Goal: Task Accomplishment & Management: Use online tool/utility

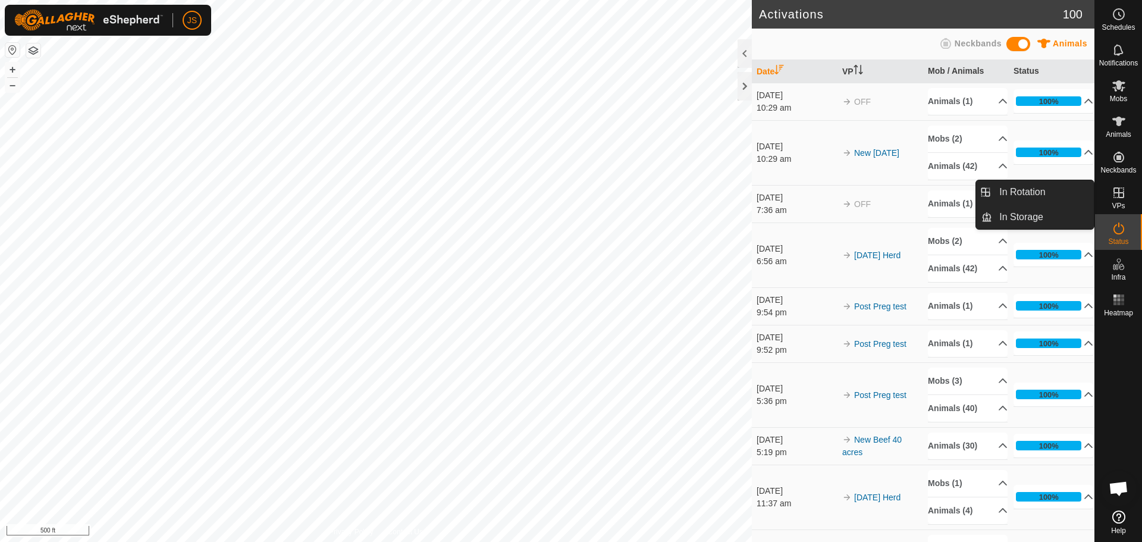
click at [1116, 196] on icon at bounding box center [1119, 193] width 14 height 14
click at [1117, 196] on icon at bounding box center [1119, 193] width 14 height 14
click at [1030, 192] on link "In Rotation" at bounding box center [1043, 192] width 102 height 24
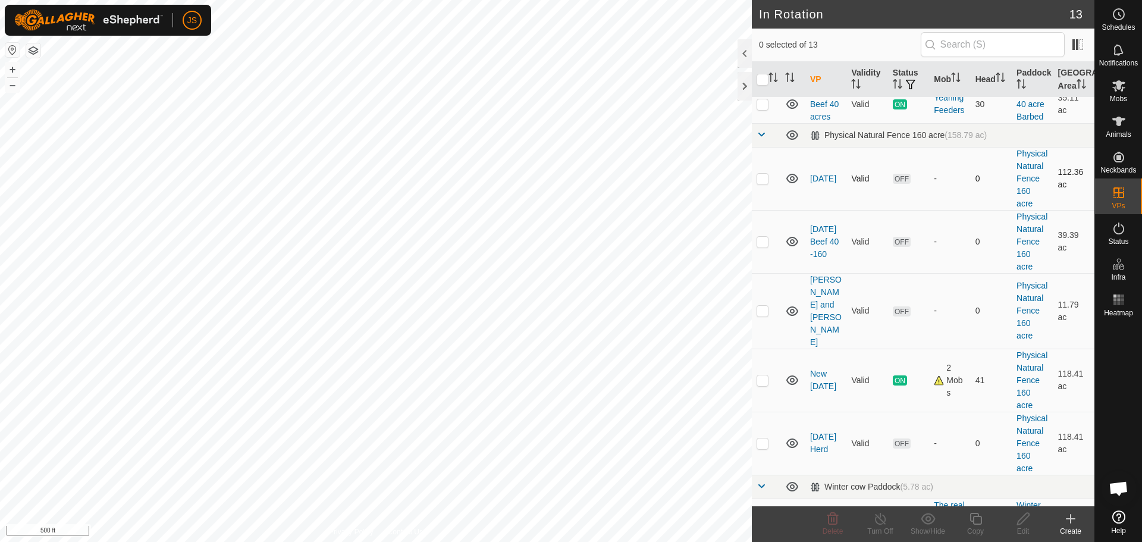
scroll to position [357, 0]
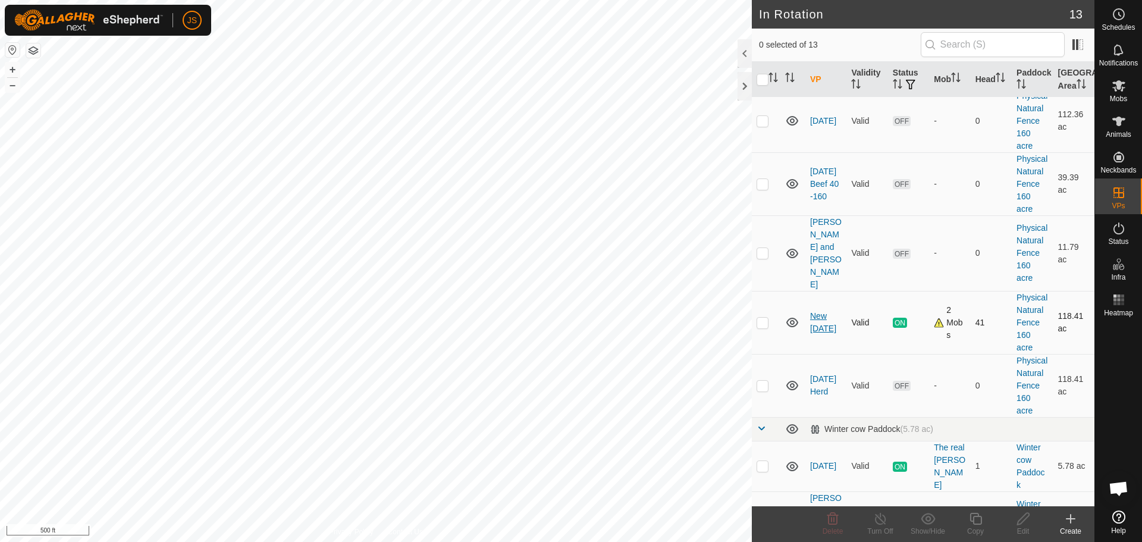
click at [823, 332] on link "New [DATE]" at bounding box center [823, 322] width 26 height 22
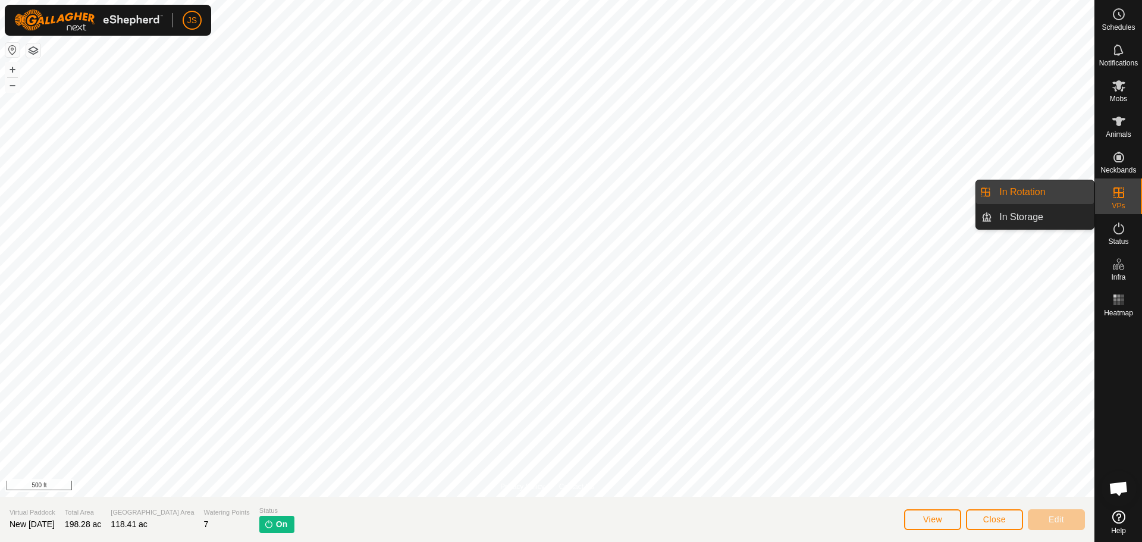
click at [1038, 187] on link "In Rotation" at bounding box center [1043, 192] width 102 height 24
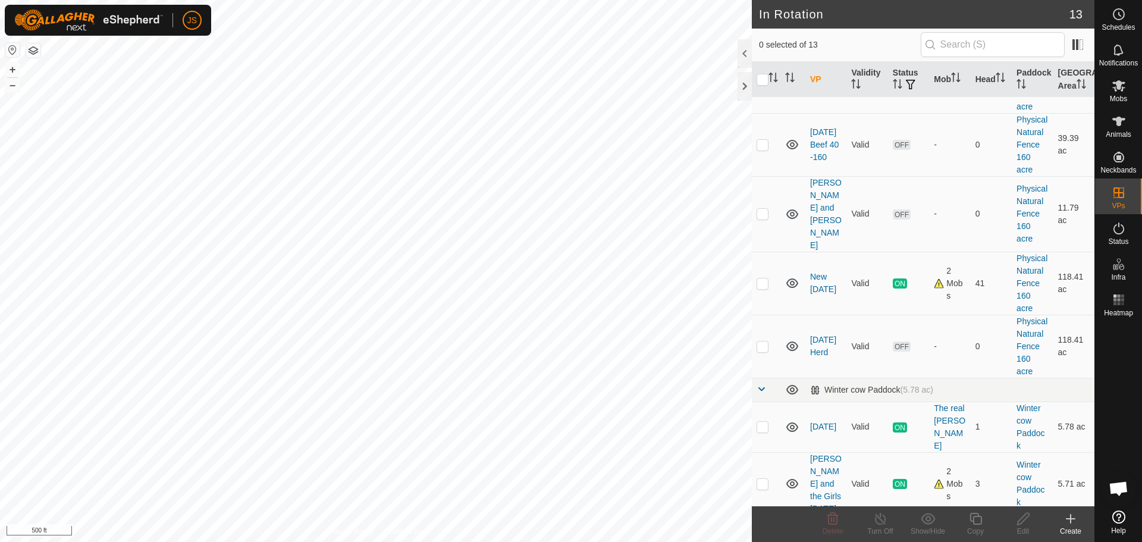
scroll to position [416, 0]
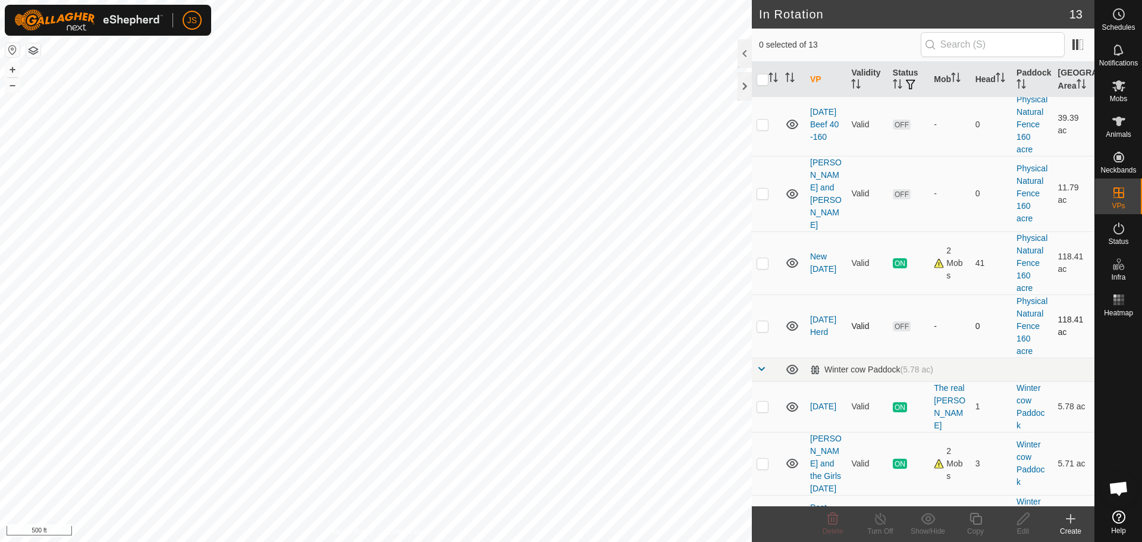
click at [765, 331] on p-checkbox at bounding box center [763, 326] width 12 height 10
checkbox input "true"
click at [1021, 528] on div "Edit" at bounding box center [1024, 531] width 48 height 11
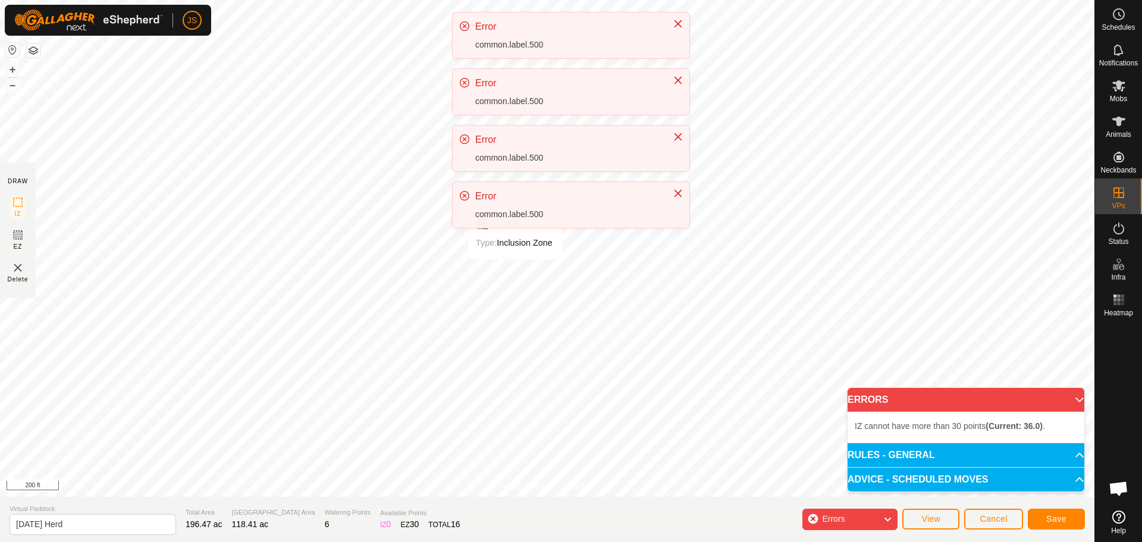
click at [515, 271] on div "JS Schedules Notifications Mobs Animals Neckbands VPs Status Infra Heatmap Help…" at bounding box center [571, 271] width 1142 height 542
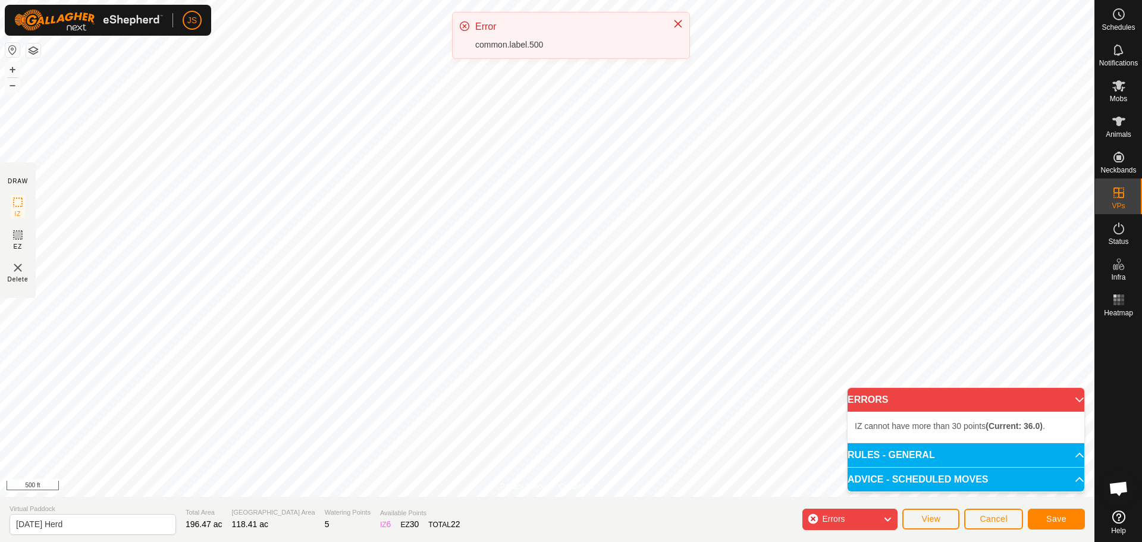
click at [878, 518] on div "Errors" at bounding box center [850, 519] width 95 height 21
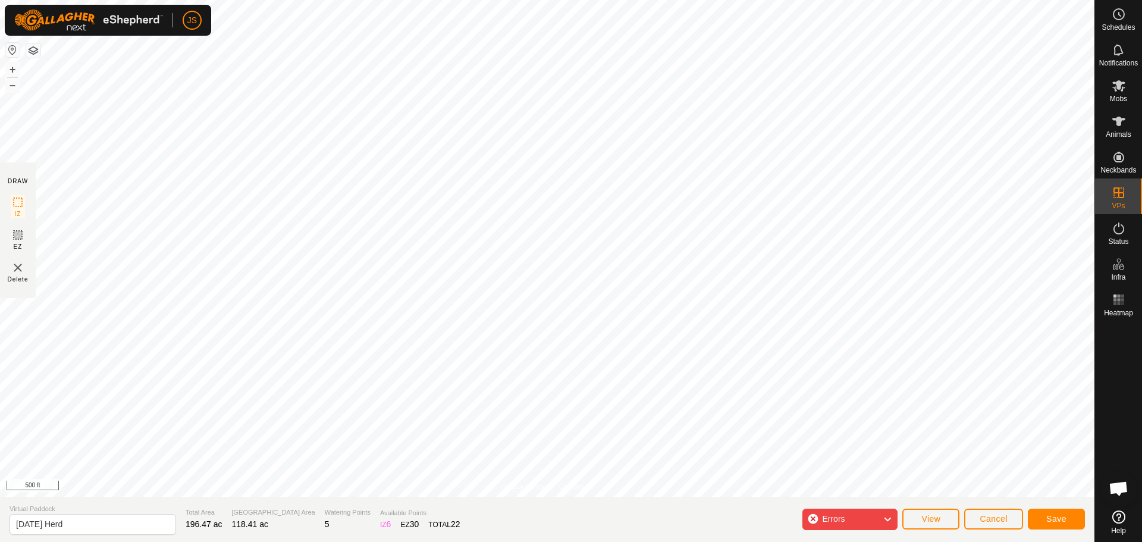
click at [812, 518] on div "Errors" at bounding box center [850, 519] width 95 height 21
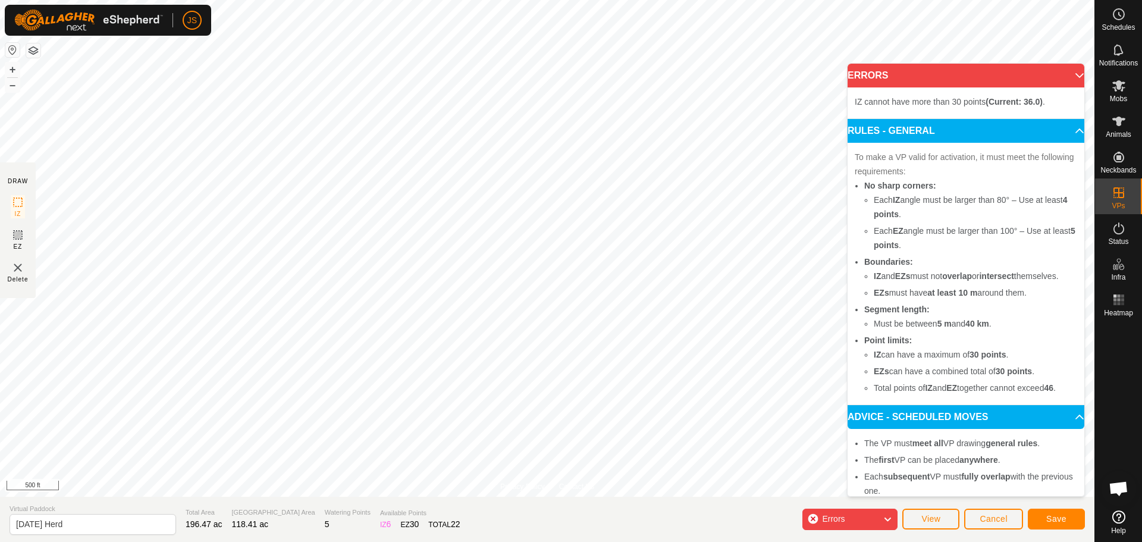
click at [1068, 74] on p-accordion-header "ERRORS" at bounding box center [966, 76] width 237 height 24
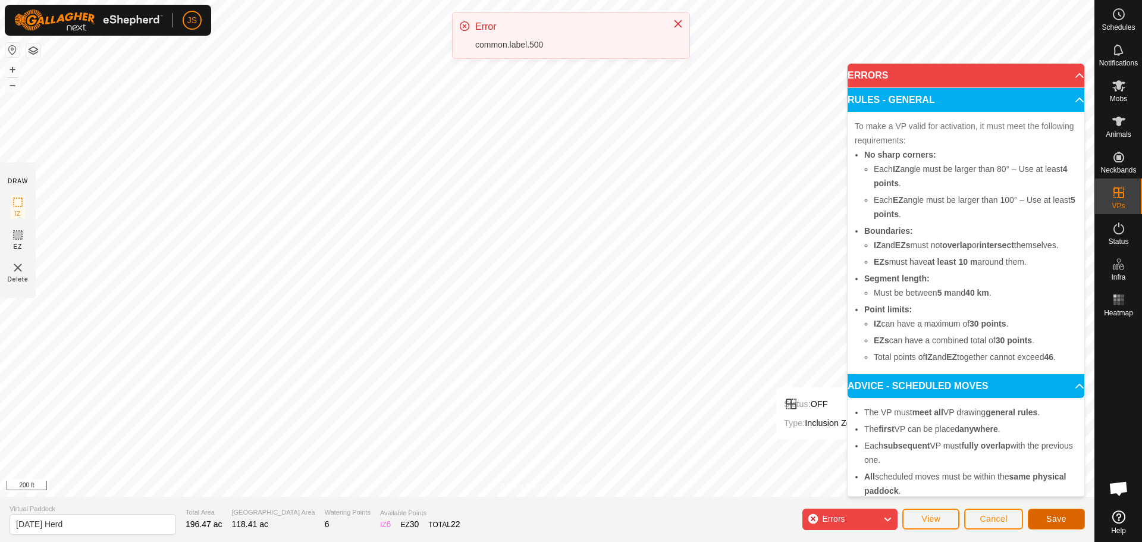
click at [1053, 520] on span "Save" at bounding box center [1057, 519] width 20 height 10
click at [852, 526] on span "Errors" at bounding box center [838, 519] width 32 height 15
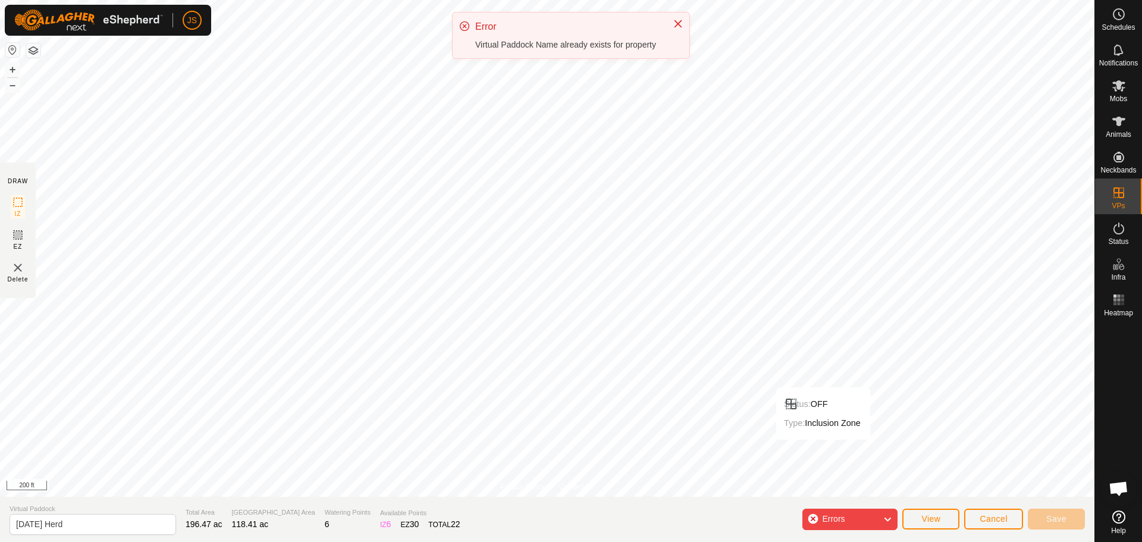
click at [810, 520] on div "Errors" at bounding box center [850, 519] width 95 height 21
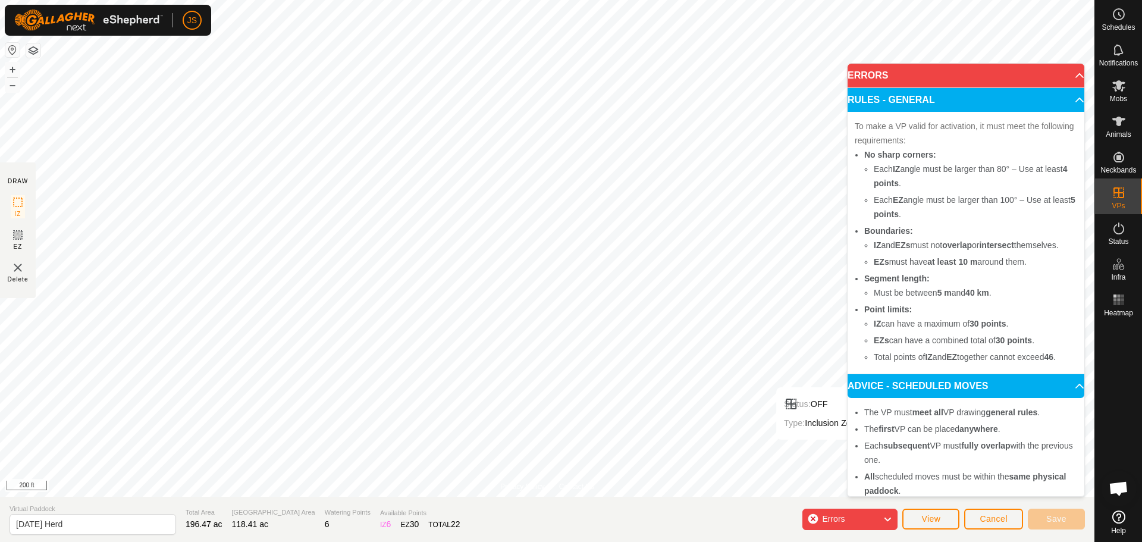
click at [892, 513] on icon at bounding box center [888, 519] width 10 height 15
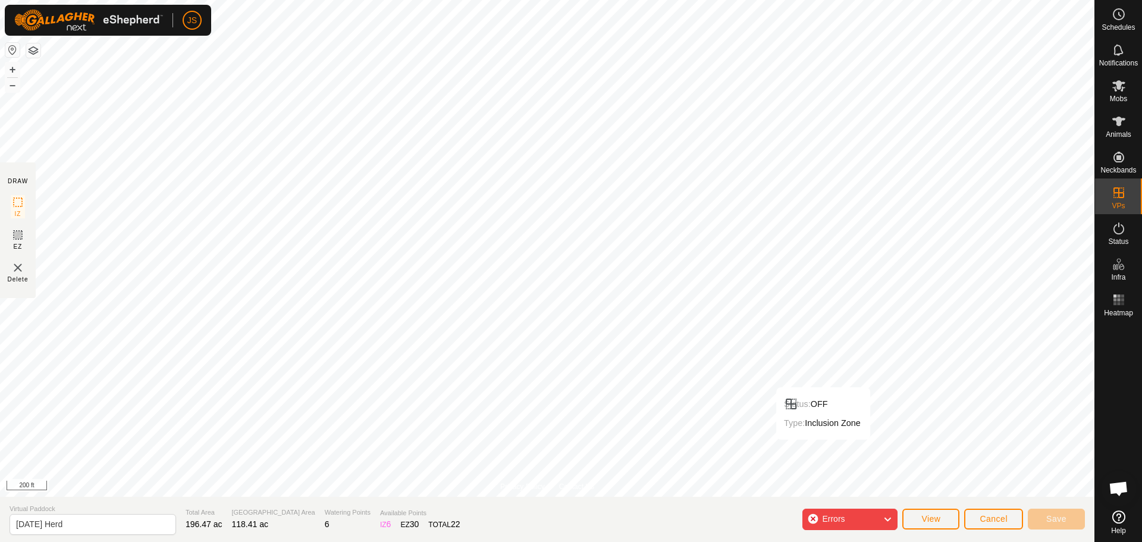
click at [885, 519] on icon at bounding box center [888, 519] width 10 height 15
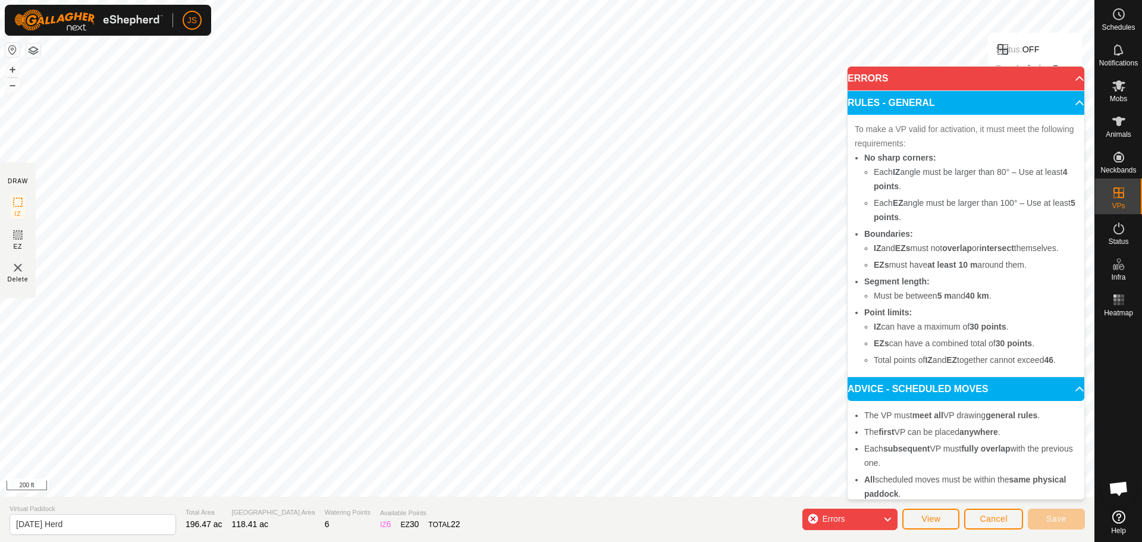
click at [1036, 77] on p-accordion-header "ERRORS" at bounding box center [966, 79] width 237 height 24
click at [1066, 77] on p-accordion-header "ERRORS" at bounding box center [966, 79] width 237 height 24
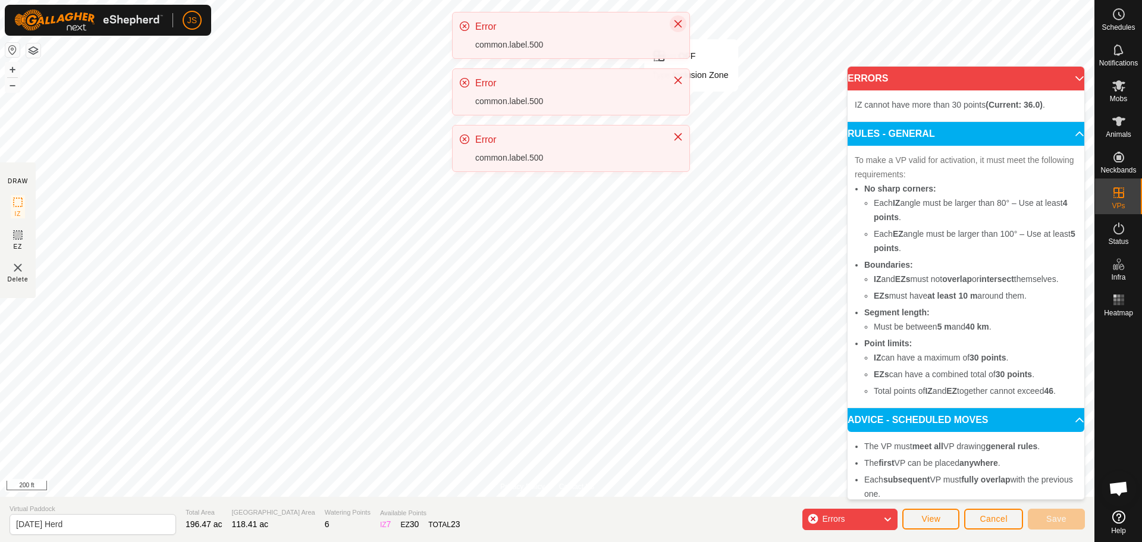
click at [675, 22] on icon "Close" at bounding box center [679, 24] width 10 height 10
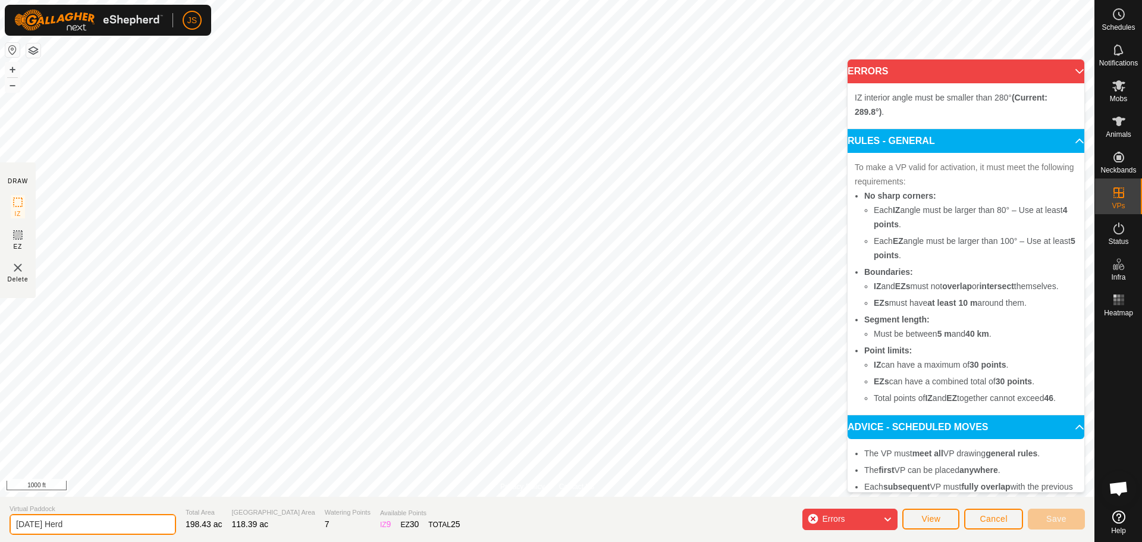
click at [87, 522] on input "[DATE] Herd" at bounding box center [93, 524] width 167 height 21
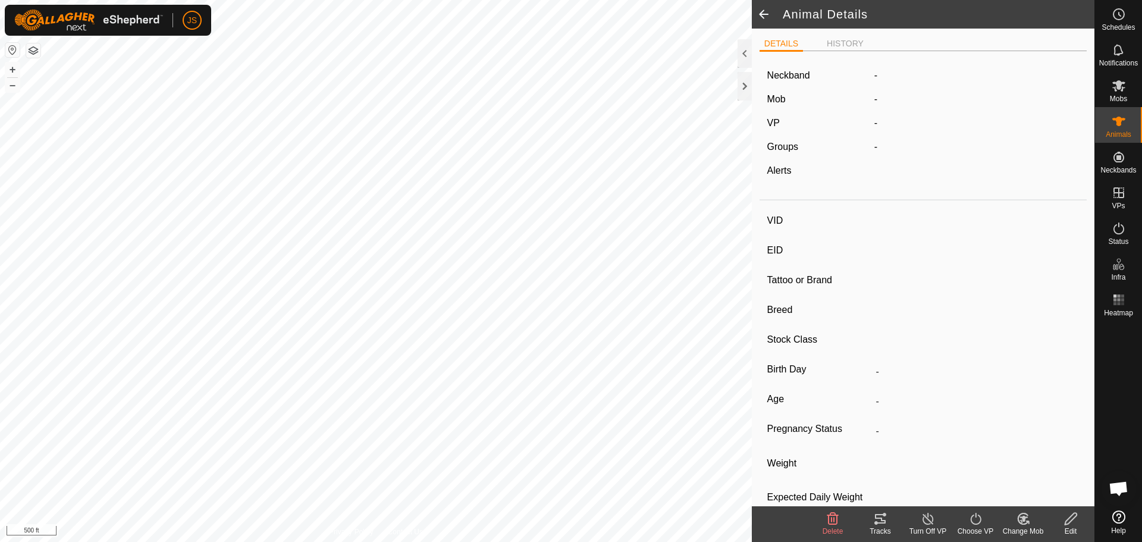
type input "499Steer"
type input "-"
type input "499Steer"
type input "-"
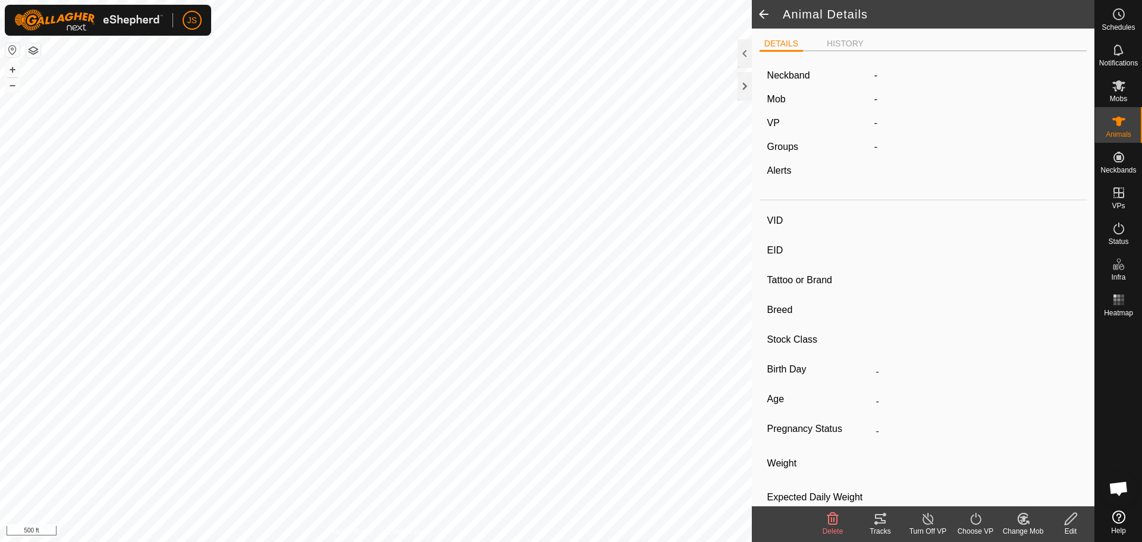
type input "0 kg"
type input "-"
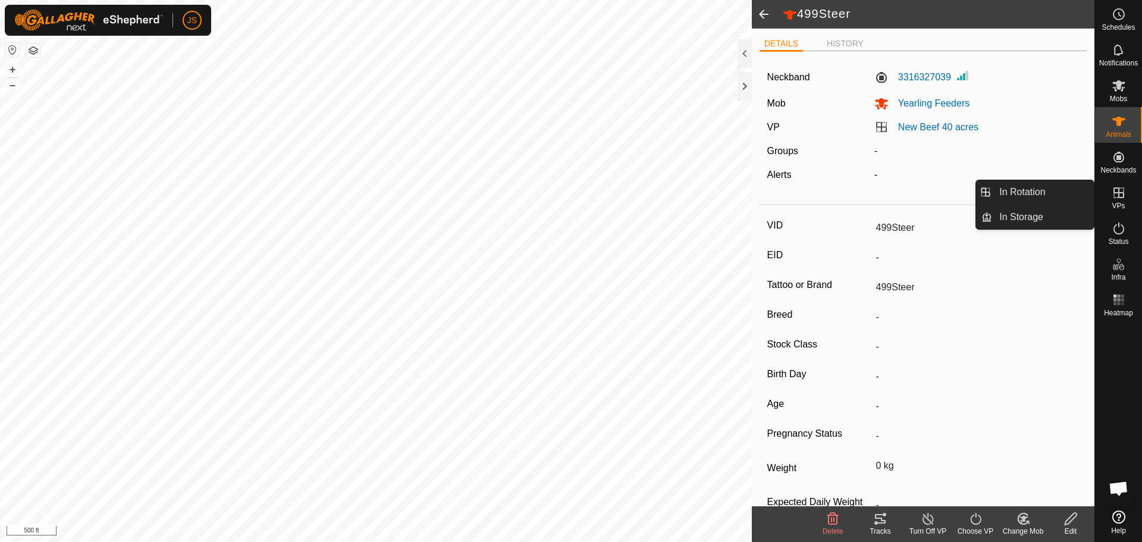
click at [1119, 196] on icon at bounding box center [1119, 192] width 11 height 11
click at [1011, 189] on link "In Rotation" at bounding box center [1043, 192] width 102 height 24
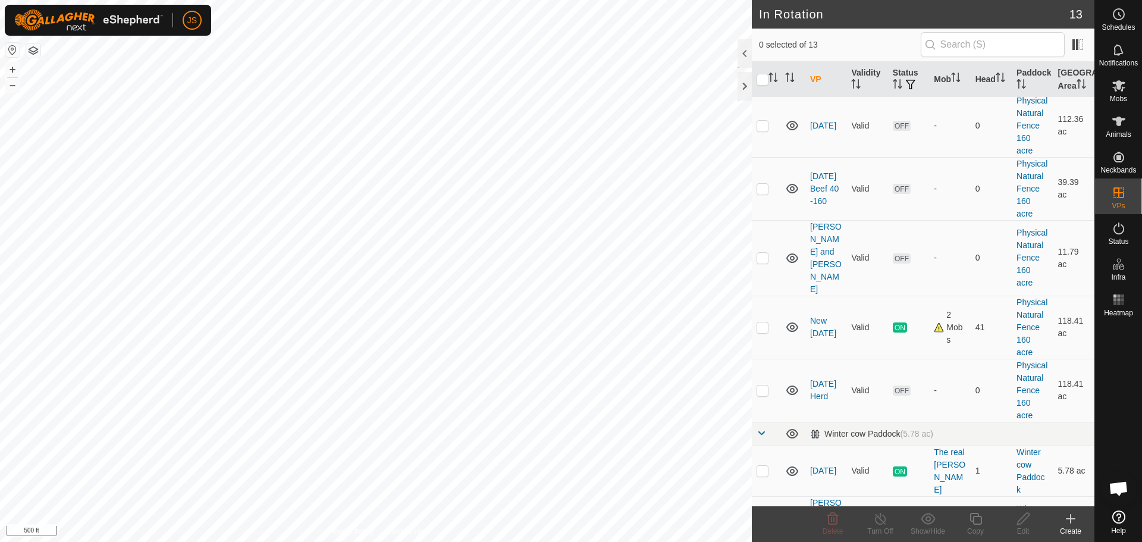
scroll to position [357, 0]
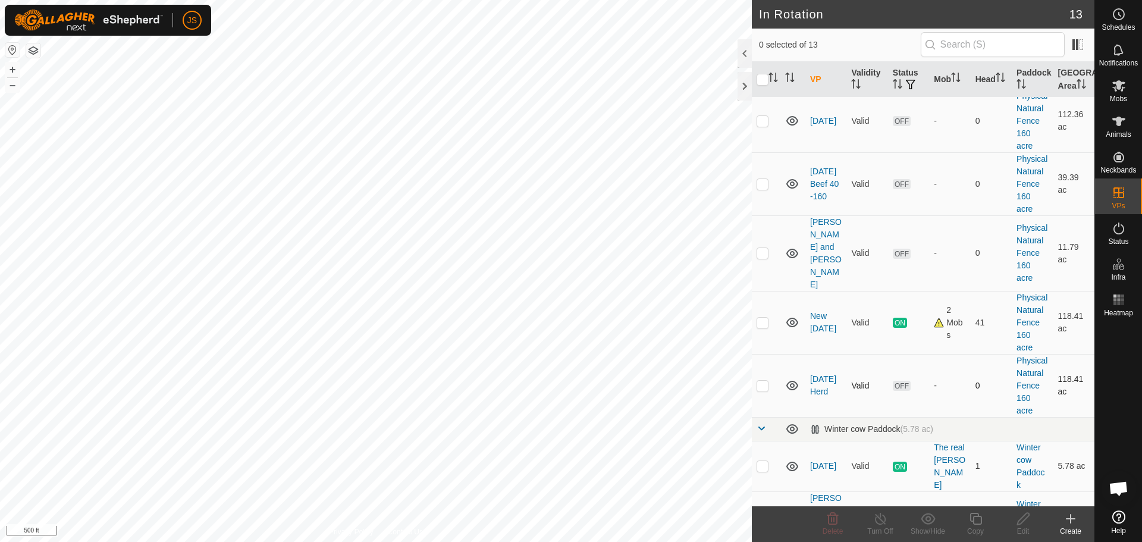
click at [769, 403] on td at bounding box center [766, 385] width 29 height 63
checkbox input "true"
click at [1025, 527] on div "Edit" at bounding box center [1024, 531] width 48 height 11
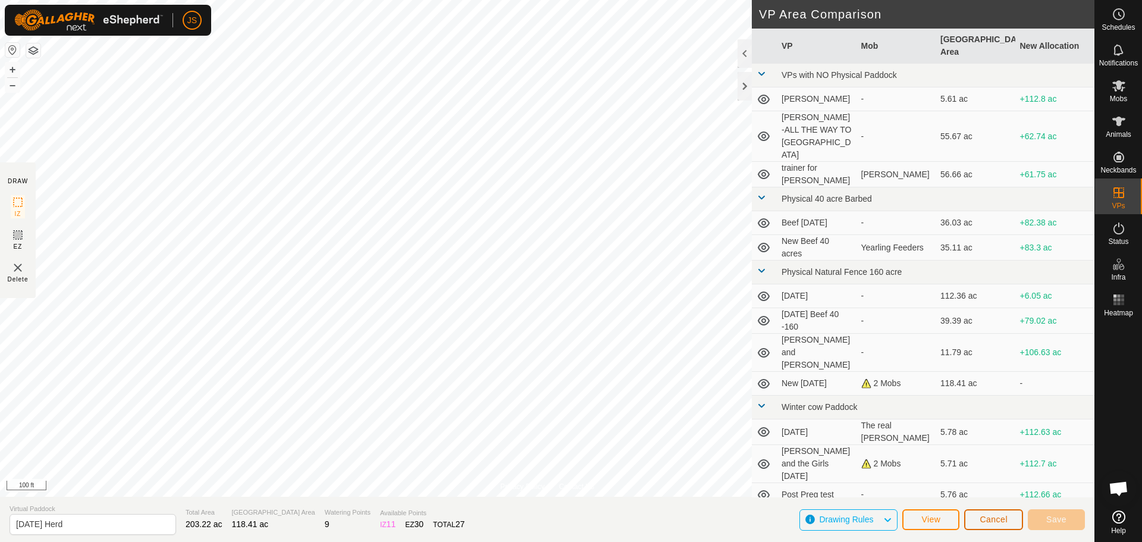
click at [1003, 518] on span "Cancel" at bounding box center [994, 520] width 28 height 10
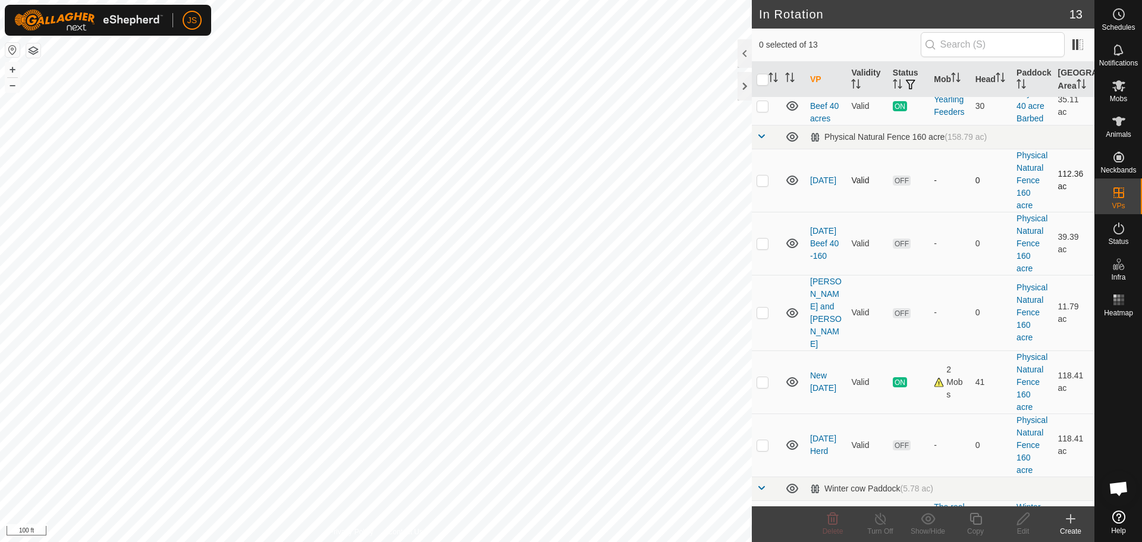
scroll to position [416, 0]
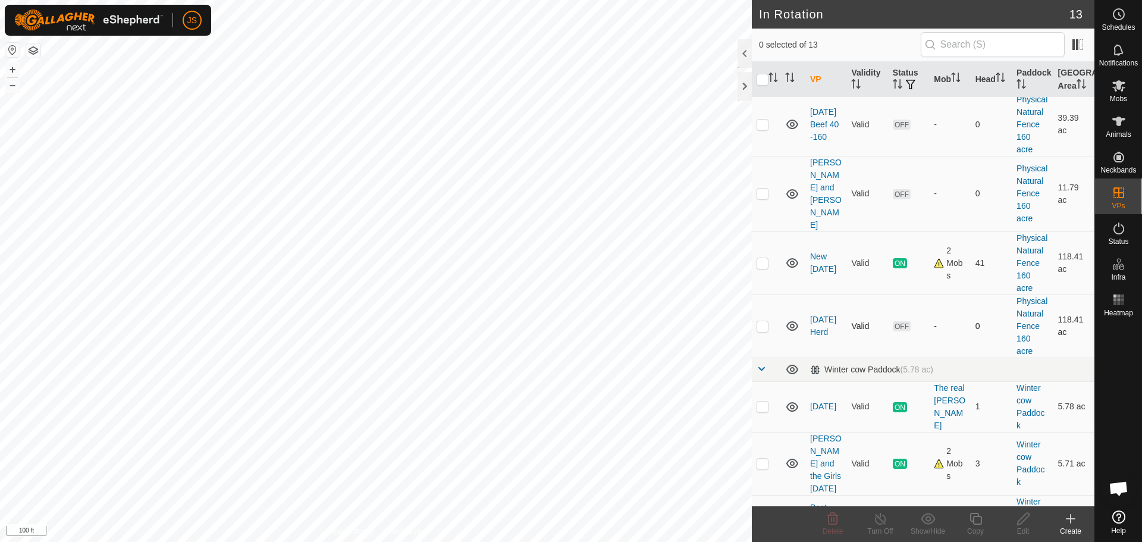
click at [766, 331] on p-checkbox at bounding box center [763, 326] width 12 height 10
checkbox input "true"
click at [1023, 523] on icon at bounding box center [1023, 519] width 15 height 14
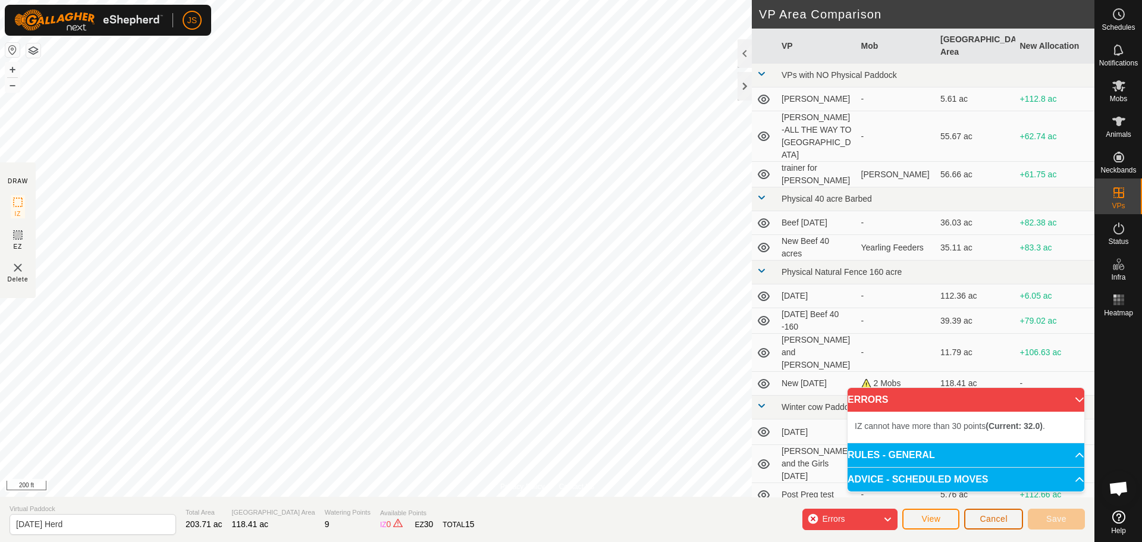
click at [1004, 518] on span "Cancel" at bounding box center [994, 519] width 28 height 10
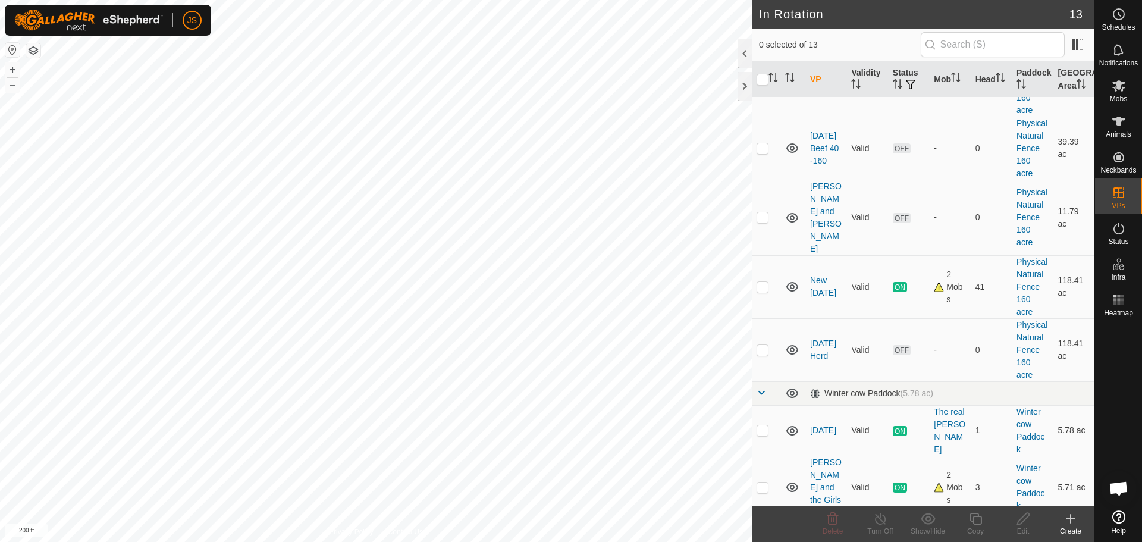
scroll to position [405, 0]
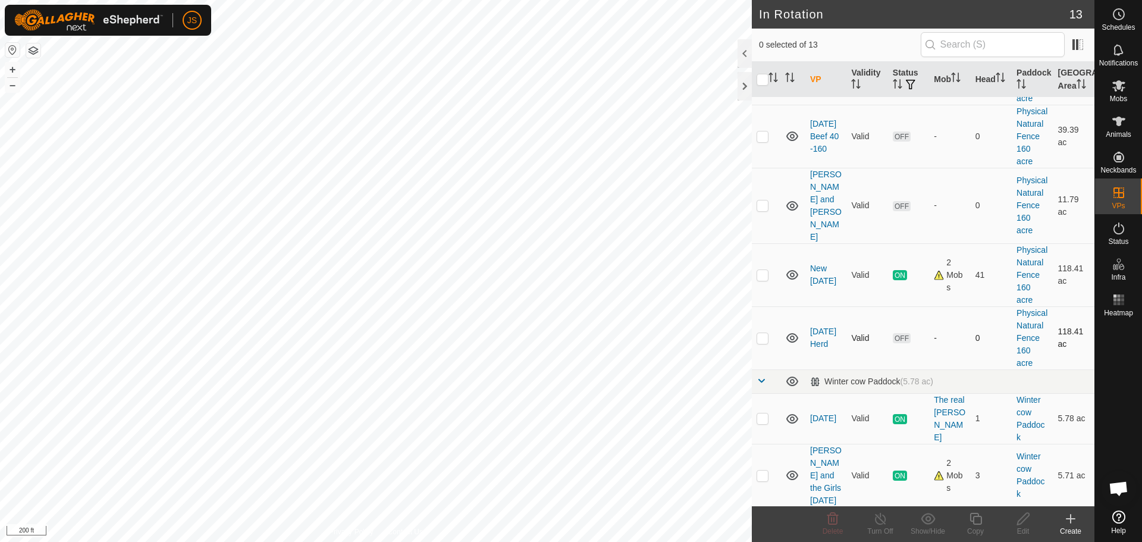
click at [763, 343] on p-checkbox at bounding box center [763, 338] width 12 height 10
checkbox input "true"
click at [1021, 527] on div "Edit" at bounding box center [1024, 531] width 48 height 11
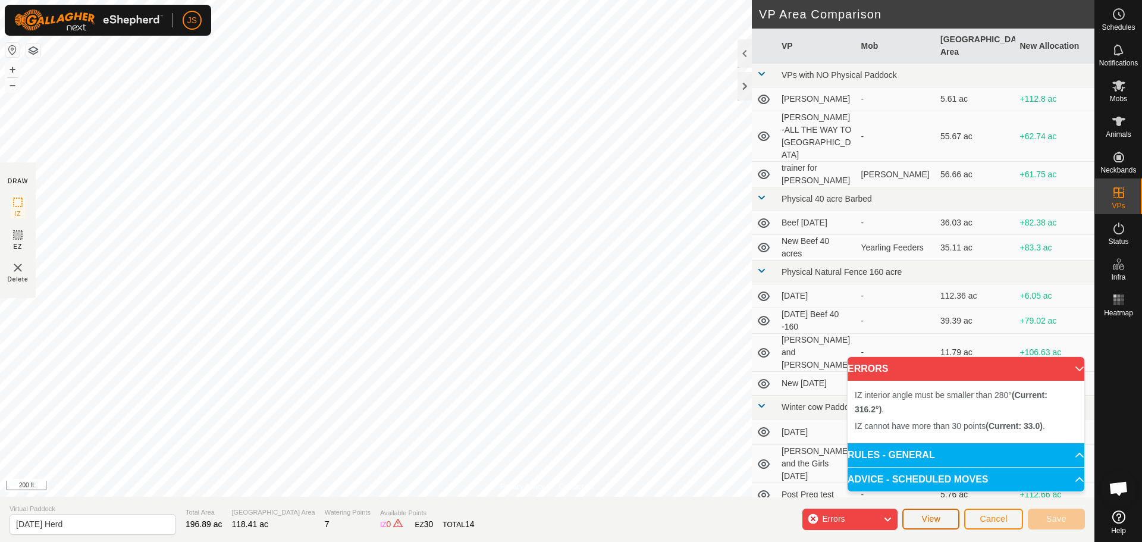
click at [945, 522] on button "View" at bounding box center [931, 519] width 57 height 21
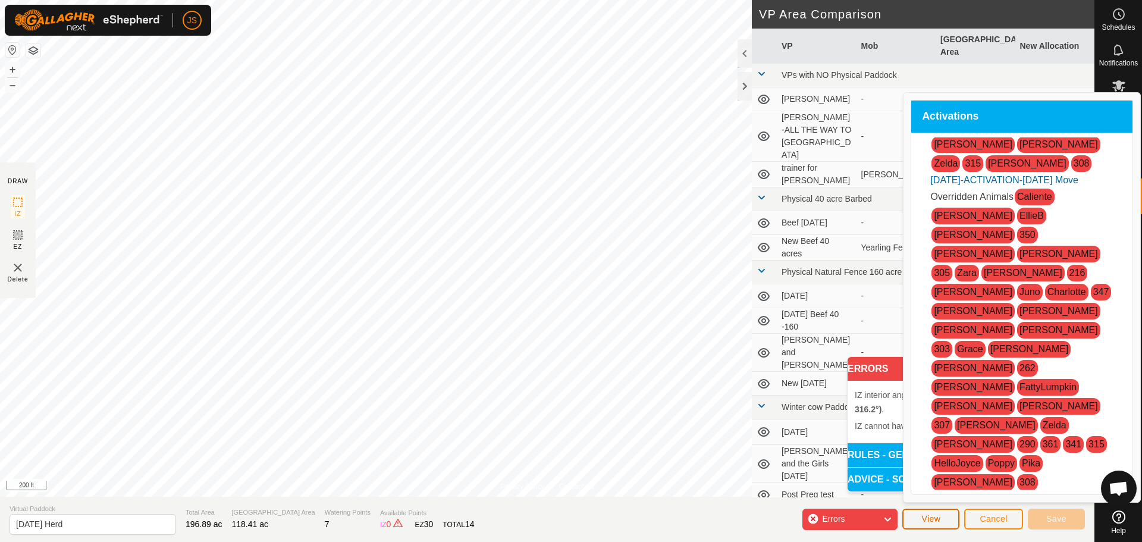
scroll to position [424, 0]
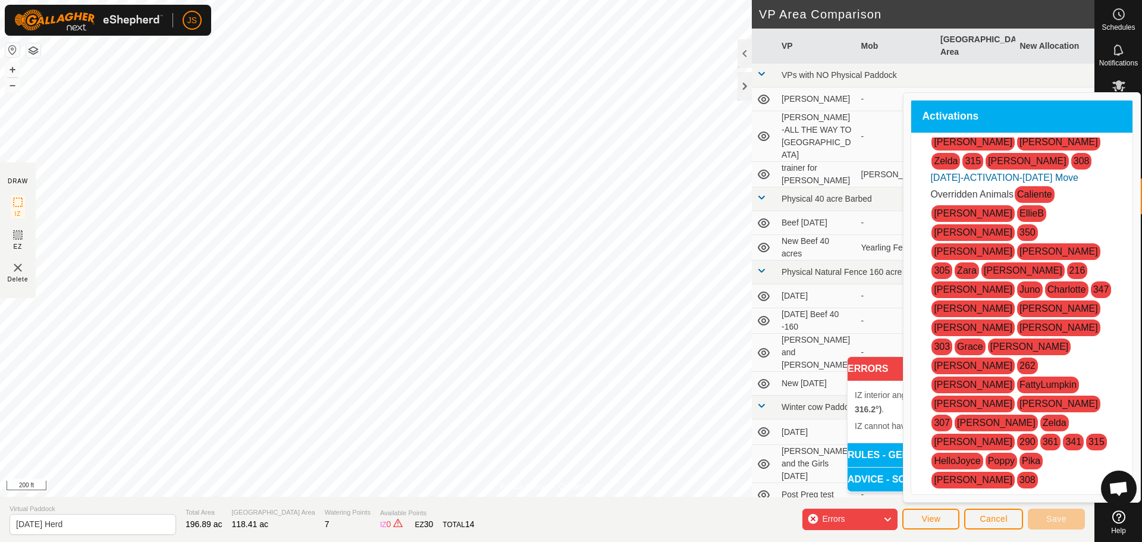
click at [1065, 102] on div "Activations" at bounding box center [1021, 117] width 221 height 32
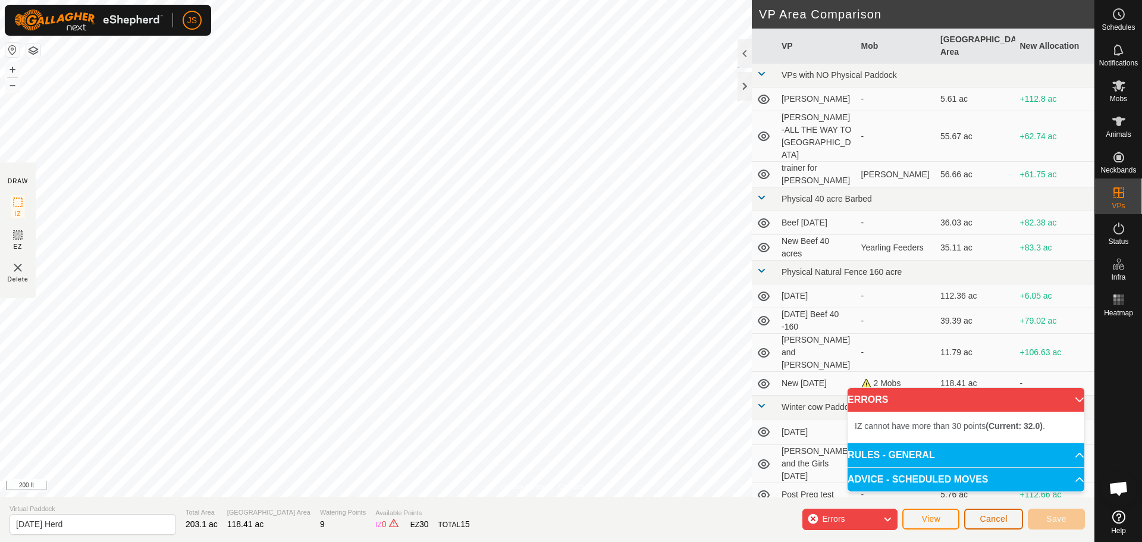
click at [973, 520] on button "Cancel" at bounding box center [993, 519] width 59 height 21
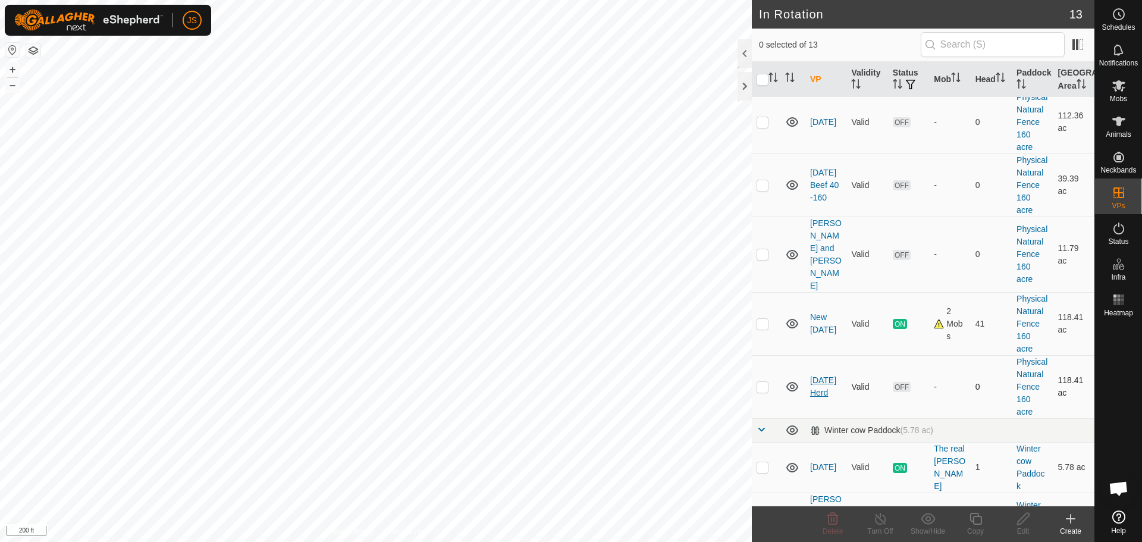
scroll to position [357, 0]
click at [764, 390] on p-checkbox at bounding box center [763, 386] width 12 height 10
checkbox input "true"
click at [1019, 527] on div "Edit" at bounding box center [1024, 531] width 48 height 11
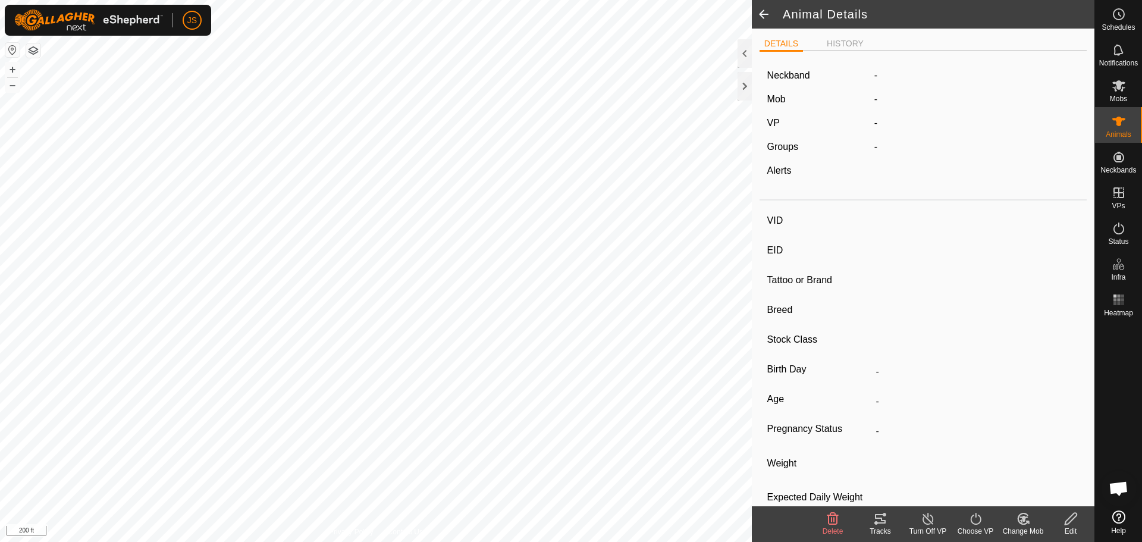
type input "Liberty"
type input "-"
type input "Liberty"
type input "-"
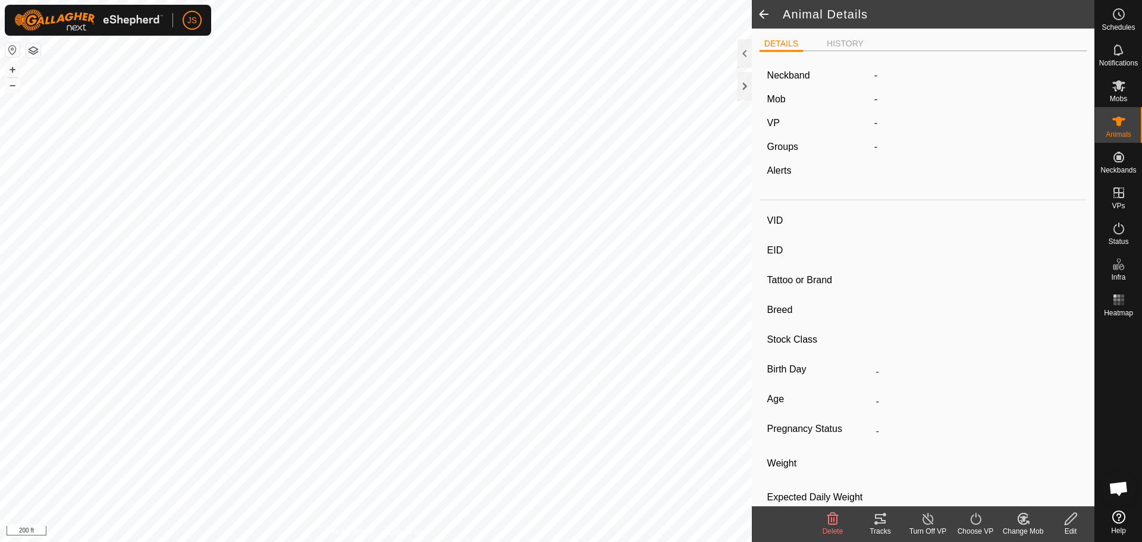
type input "0 kg"
type input "-"
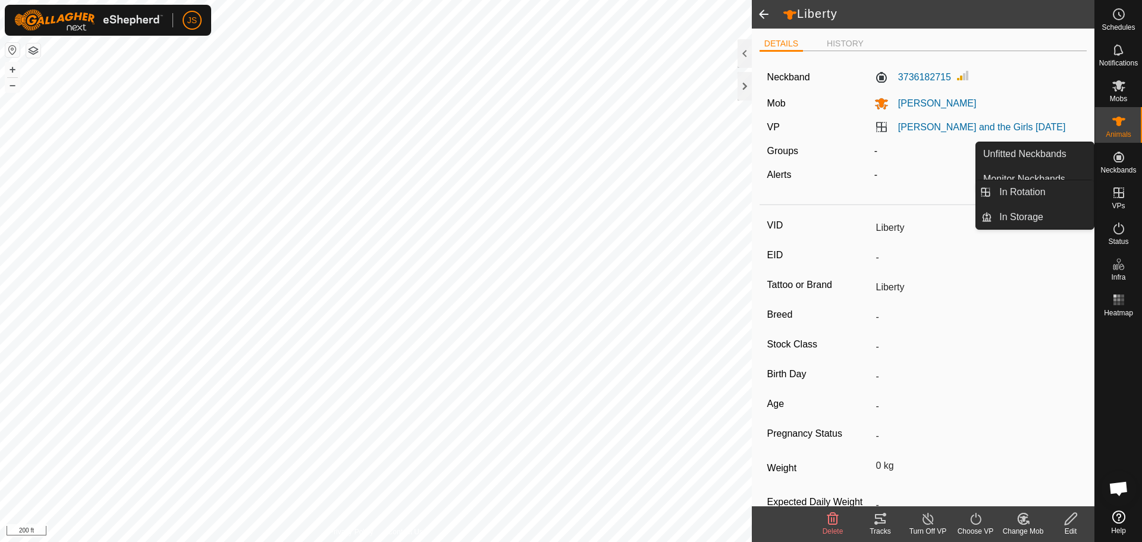
click at [1125, 186] on icon at bounding box center [1119, 193] width 14 height 14
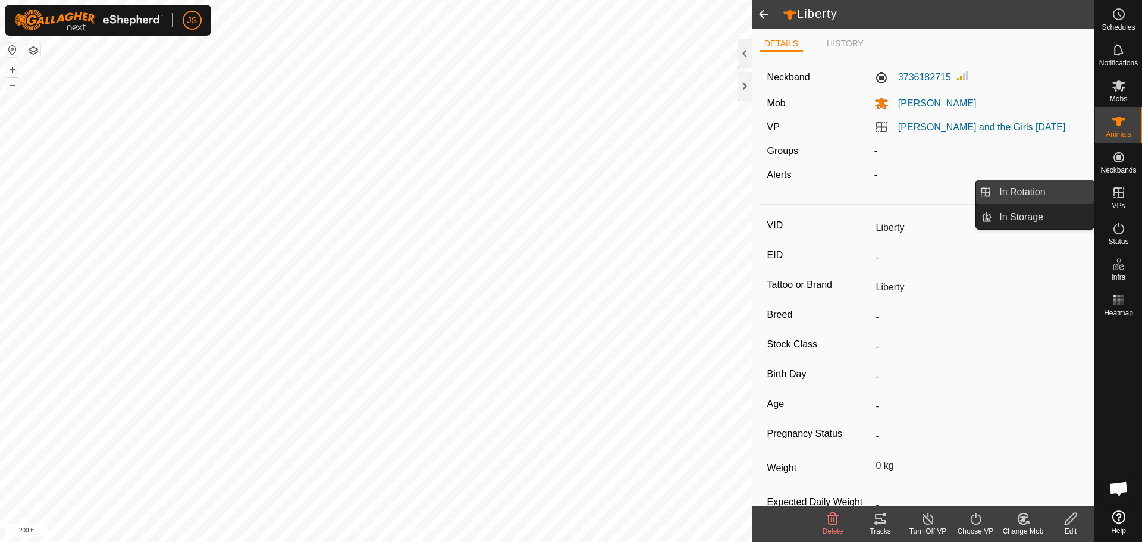
click at [1057, 192] on link "In Rotation" at bounding box center [1043, 192] width 102 height 24
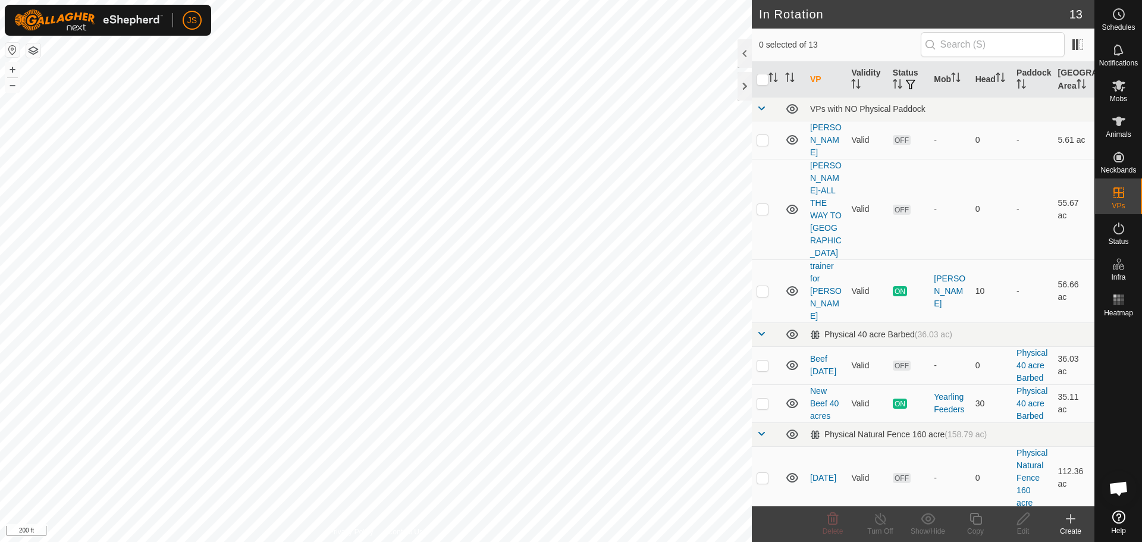
scroll to position [357, 0]
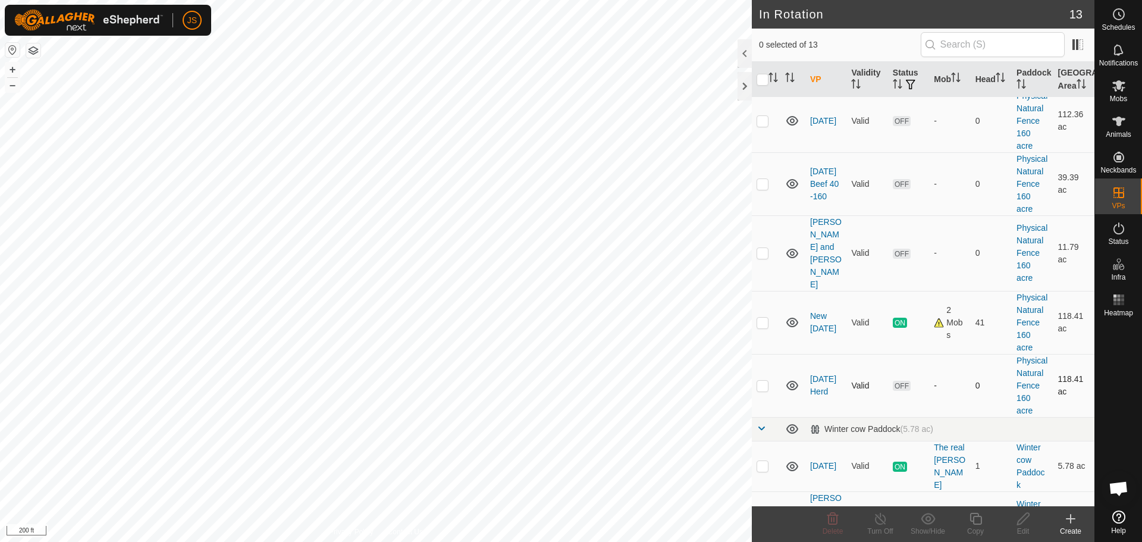
click at [762, 390] on p-checkbox at bounding box center [763, 386] width 12 height 10
checkbox input "true"
click at [1121, 90] on icon at bounding box center [1119, 85] width 13 height 11
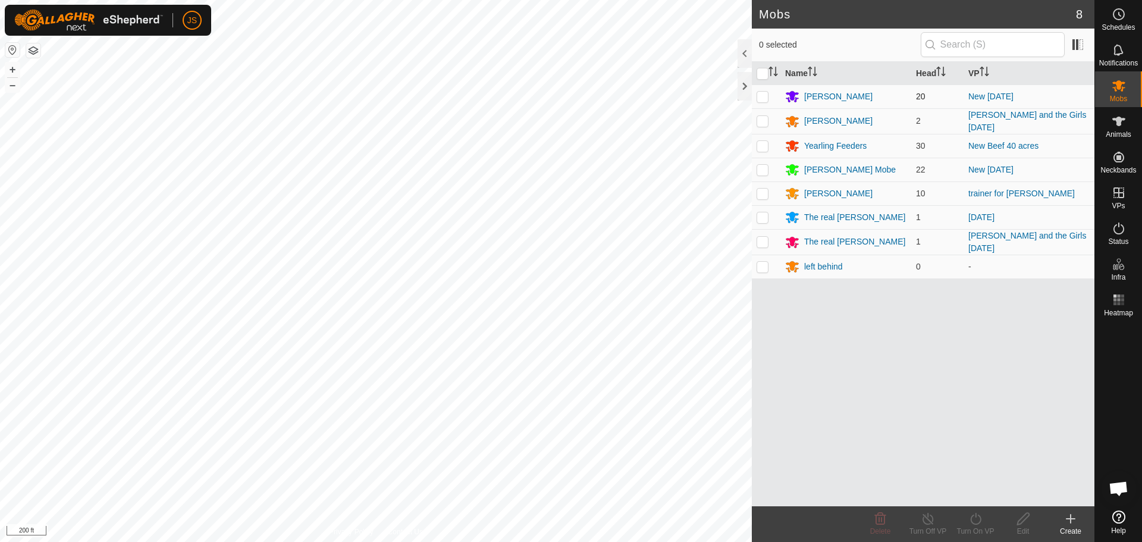
click at [760, 95] on p-checkbox at bounding box center [763, 97] width 12 height 10
checkbox input "true"
click at [760, 170] on p-checkbox at bounding box center [763, 170] width 12 height 10
checkbox input "true"
click at [974, 527] on div "Turn On VP" at bounding box center [976, 531] width 48 height 11
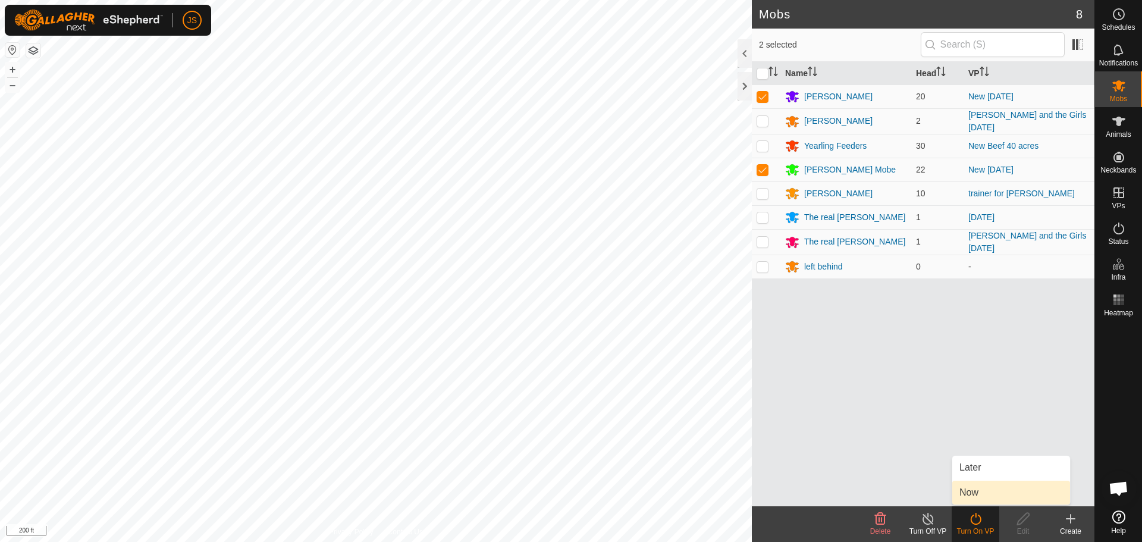
click at [970, 499] on link "Now" at bounding box center [1012, 493] width 118 height 24
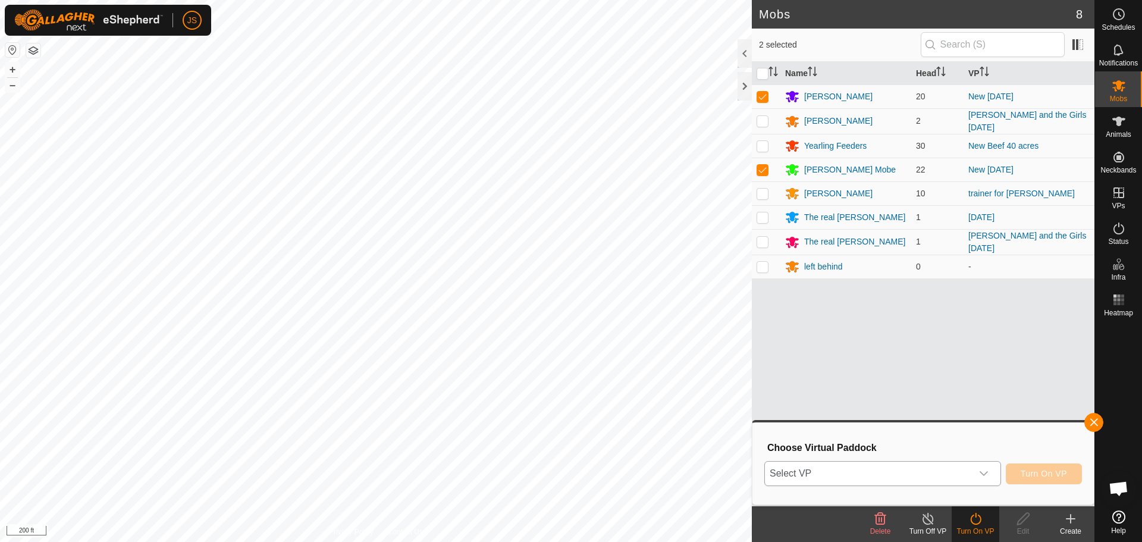
click at [885, 465] on span "Select VP" at bounding box center [868, 474] width 207 height 24
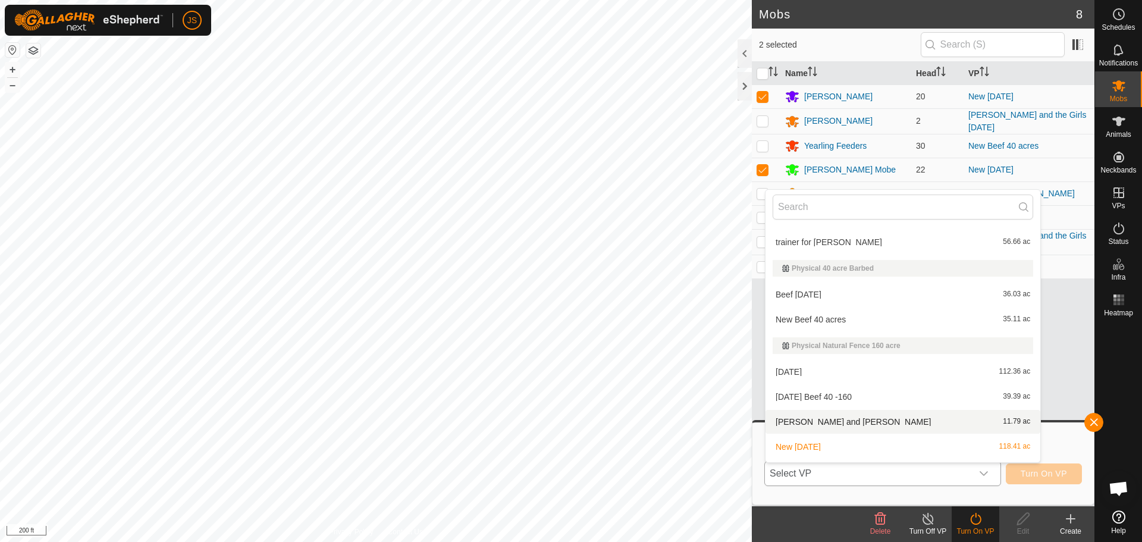
scroll to position [77, 0]
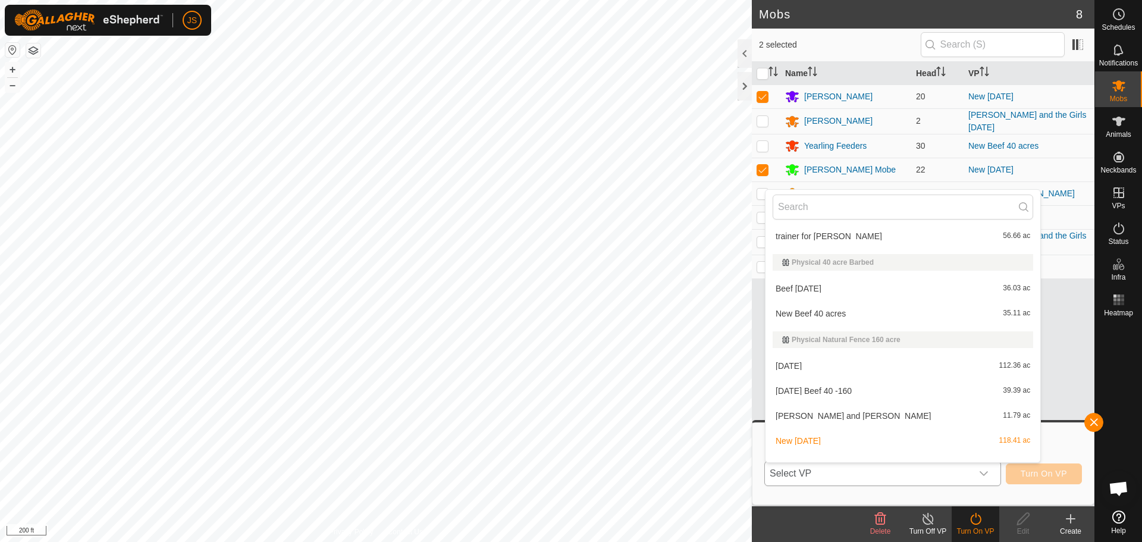
click at [859, 443] on li "New Sept 4 118.41 ac" at bounding box center [903, 441] width 275 height 24
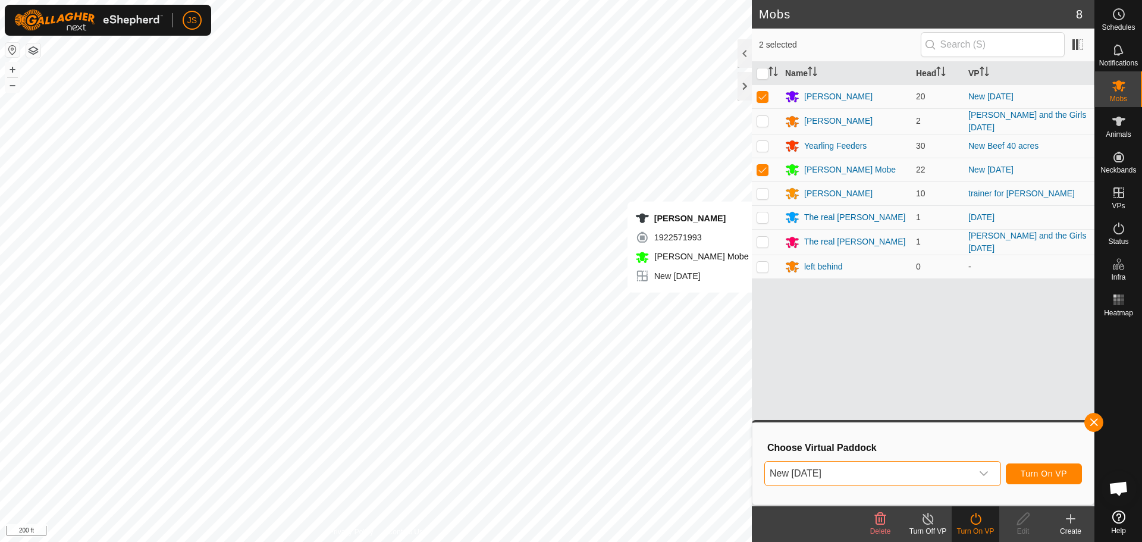
click at [863, 478] on span "New [DATE]" at bounding box center [868, 474] width 207 height 24
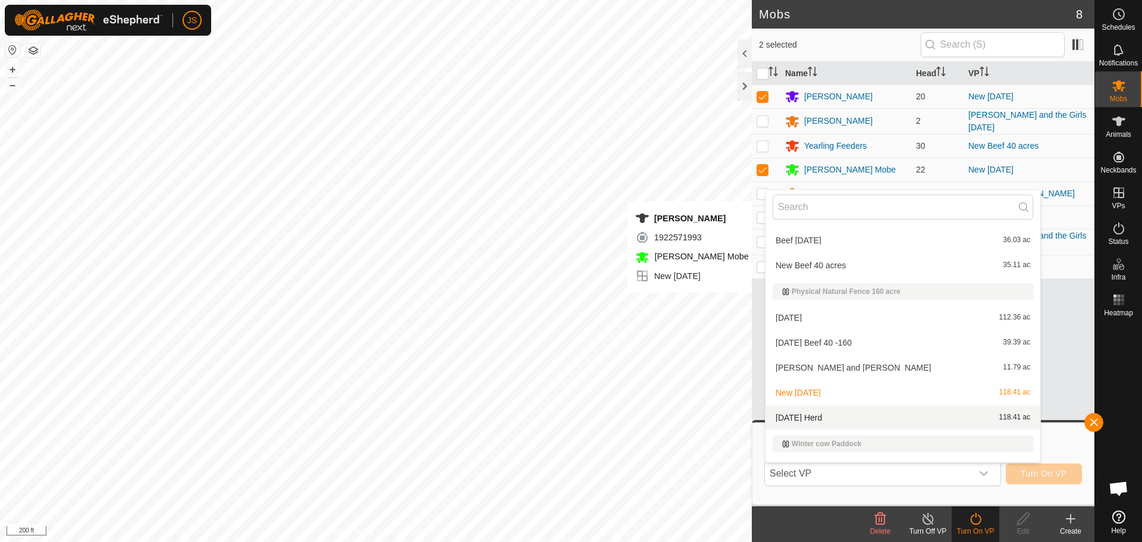
scroll to position [127, 0]
click at [855, 415] on li "Sept 4 Herd 118.41 ac" at bounding box center [903, 416] width 275 height 24
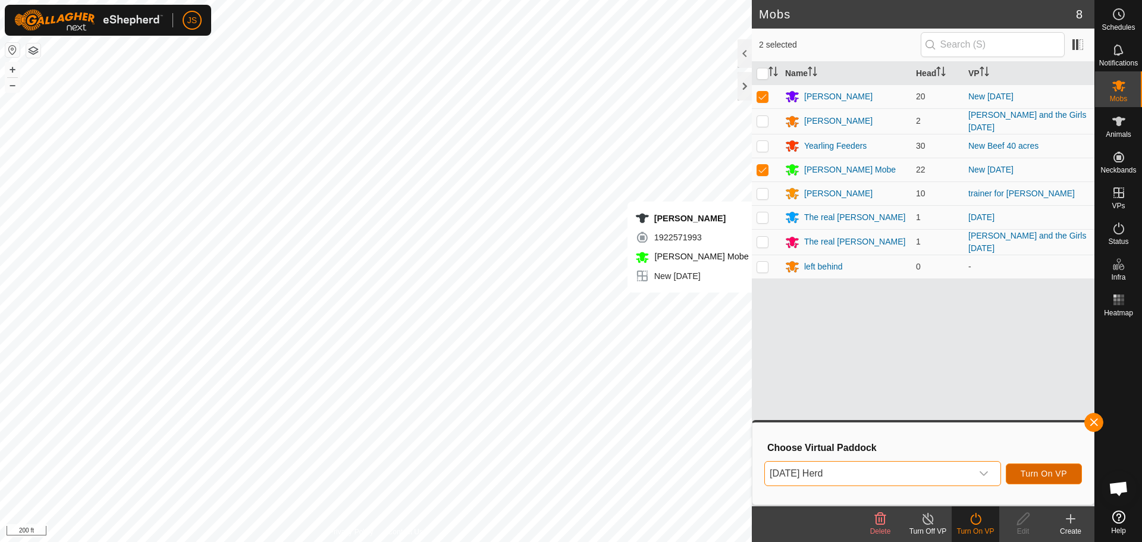
click at [1053, 474] on span "Turn On VP" at bounding box center [1044, 474] width 46 height 10
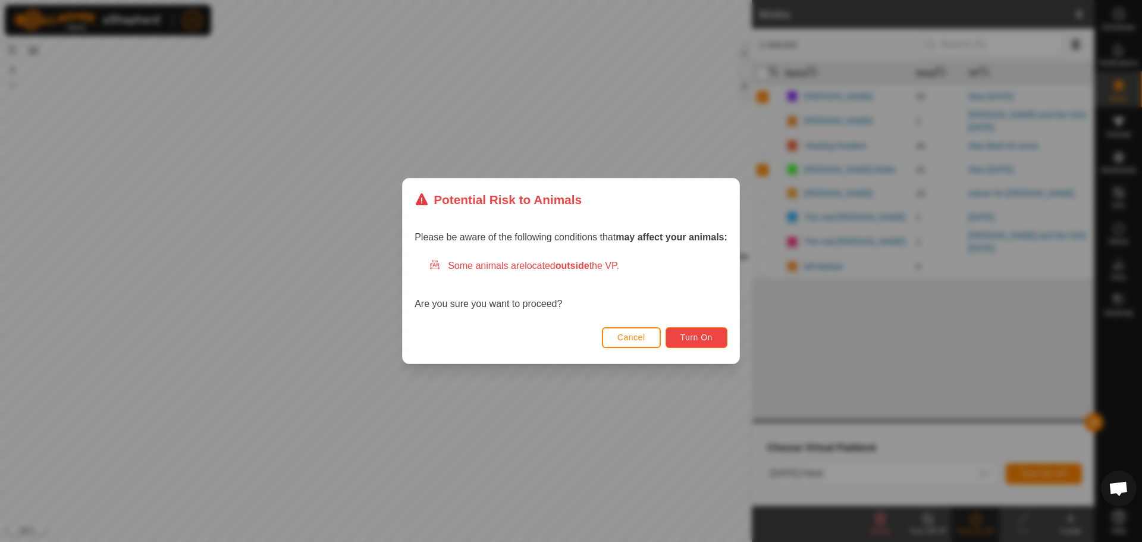
click at [700, 339] on span "Turn On" at bounding box center [697, 338] width 32 height 10
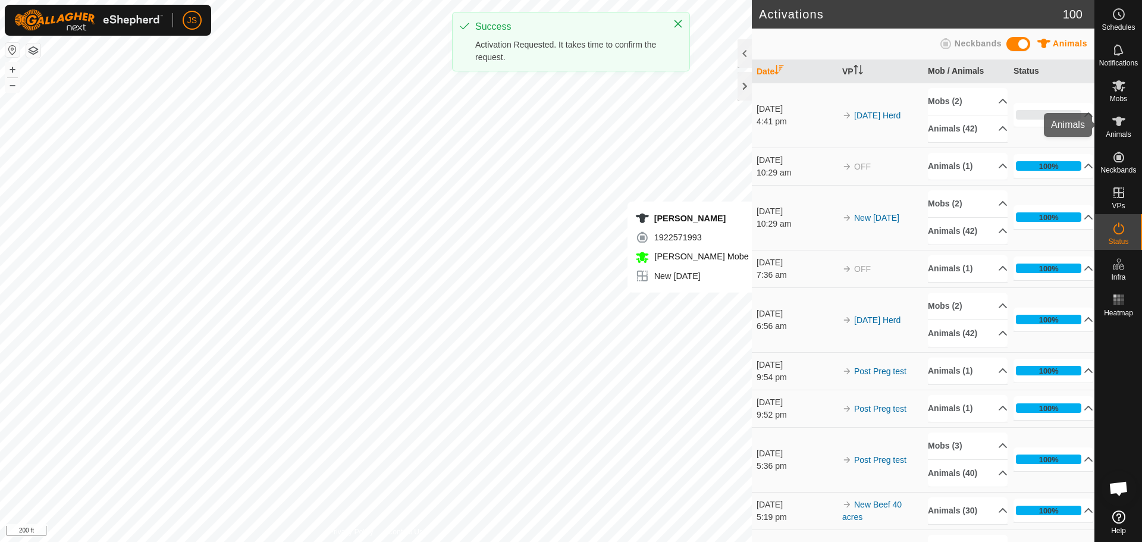
click at [1127, 117] on es-animals-svg-icon at bounding box center [1118, 121] width 21 height 19
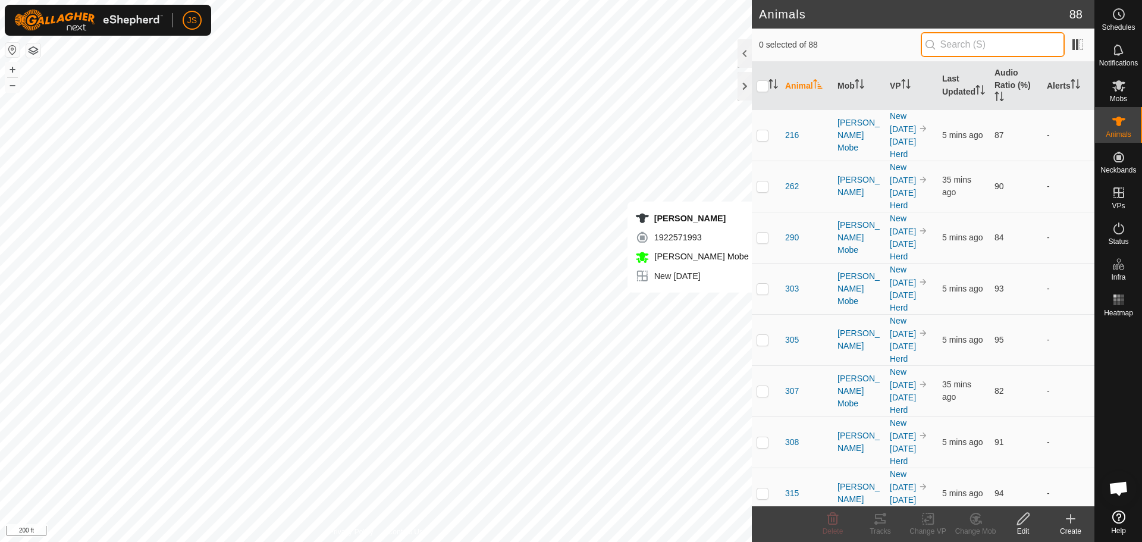
click at [967, 46] on input "text" at bounding box center [993, 44] width 144 height 25
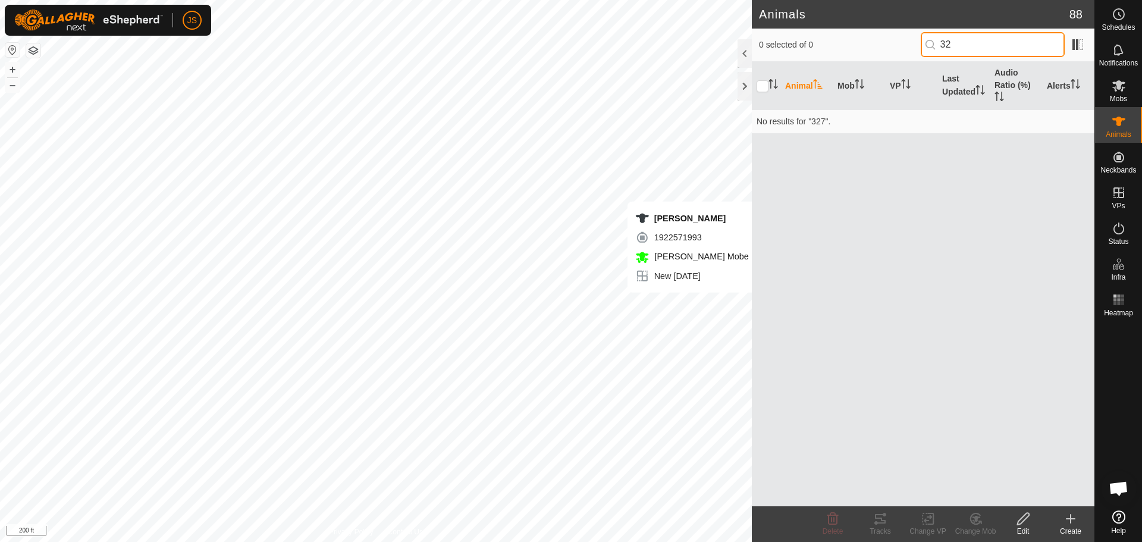
type input "3"
type input "sop"
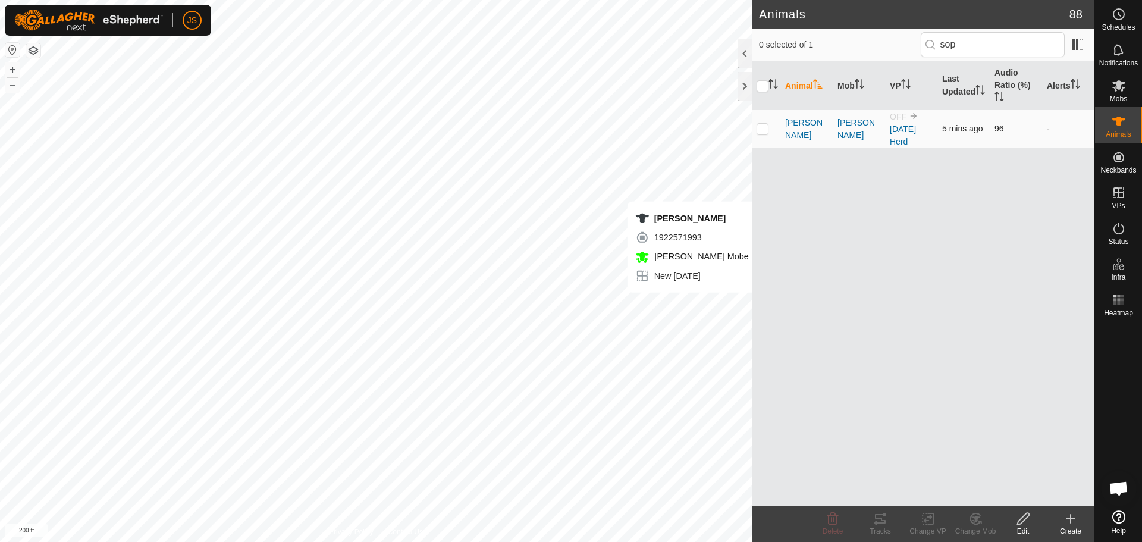
click at [760, 128] on p-checkbox at bounding box center [763, 129] width 12 height 10
checkbox input "true"
click at [973, 524] on icon at bounding box center [975, 518] width 10 height 11
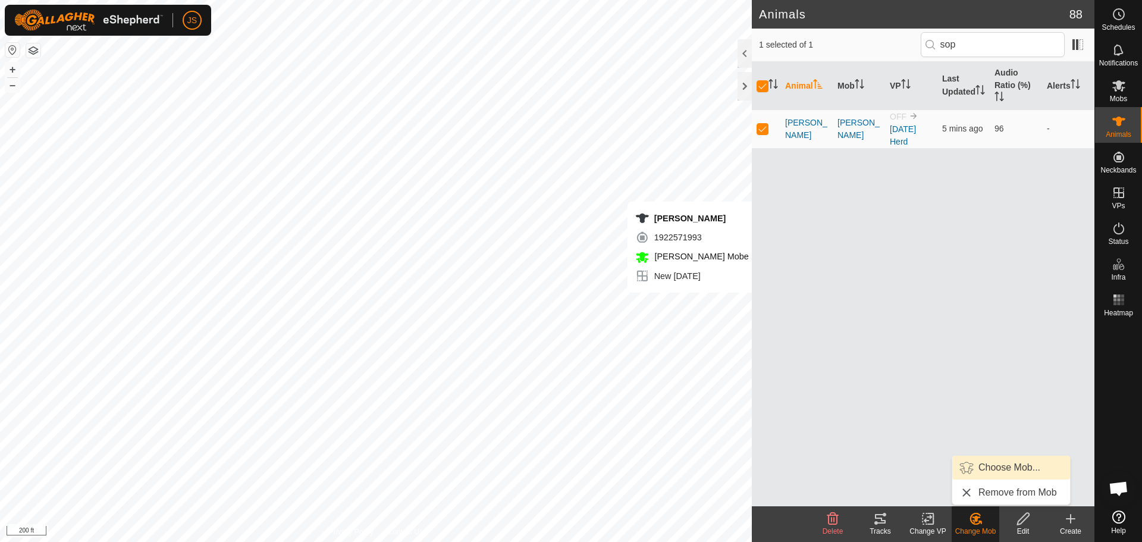
click at [989, 466] on link "Choose Mob..." at bounding box center [1012, 468] width 118 height 24
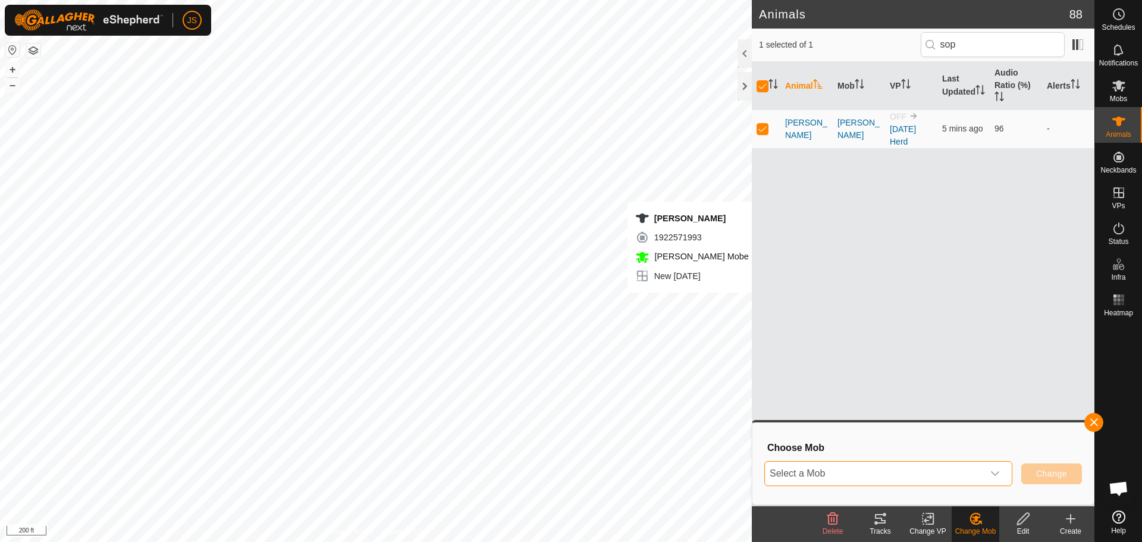
click at [939, 465] on span "Select a Mob" at bounding box center [874, 474] width 218 height 24
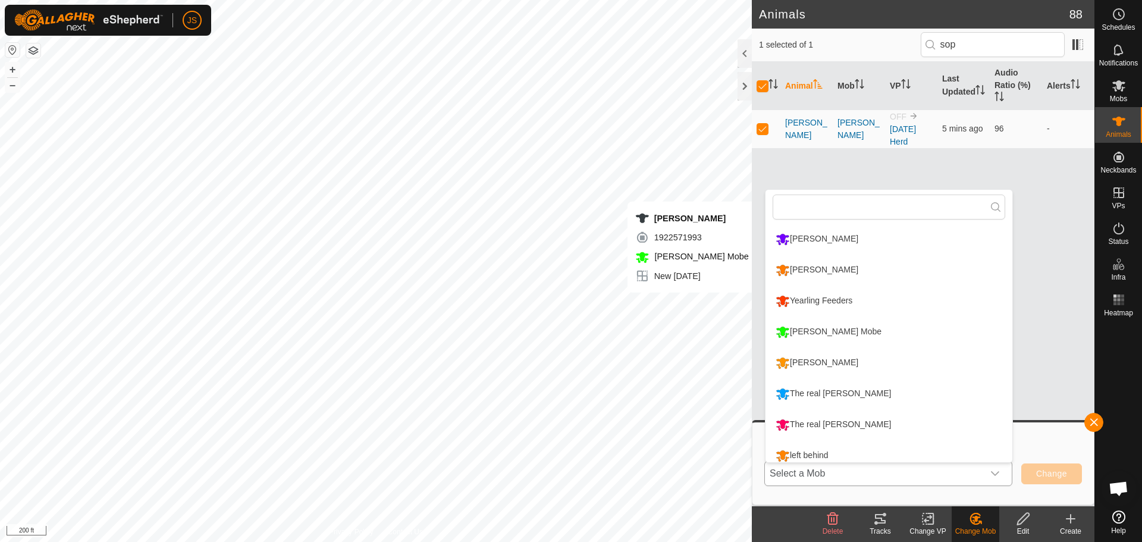
scroll to position [8, 0]
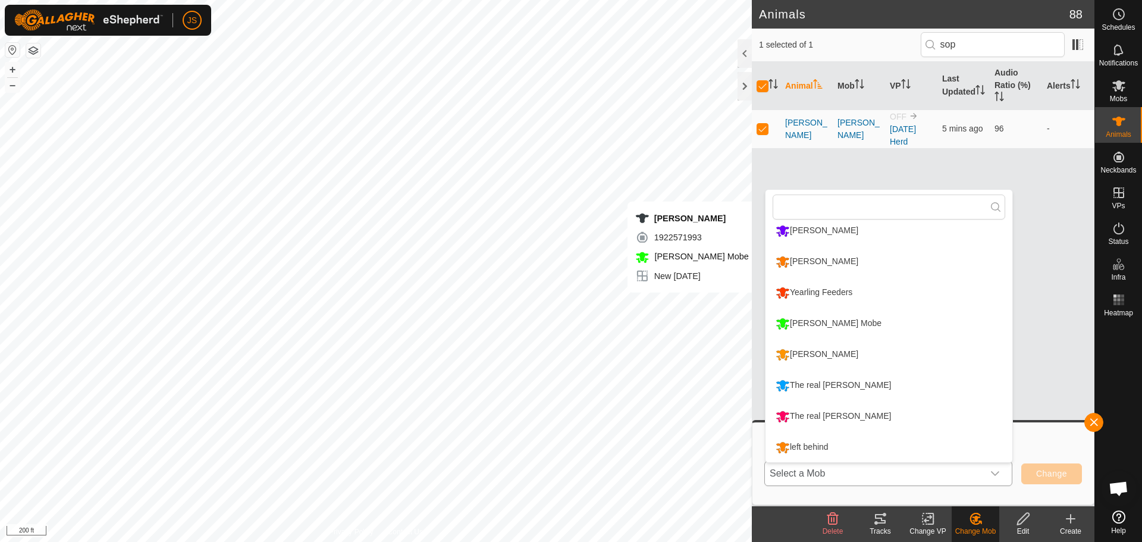
click at [828, 253] on li "[PERSON_NAME]" at bounding box center [889, 262] width 247 height 30
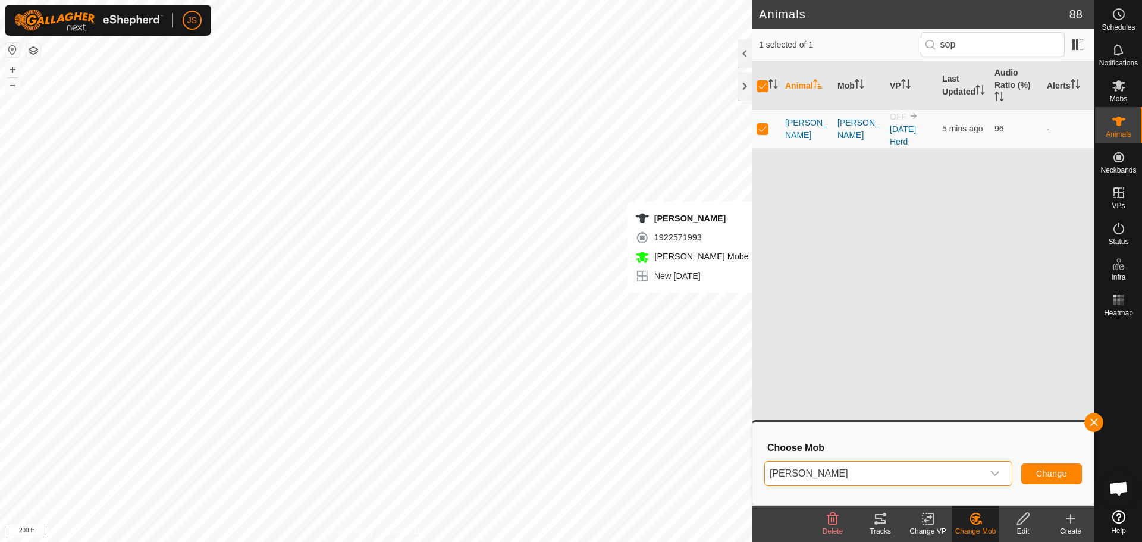
click at [823, 473] on span "[PERSON_NAME]" at bounding box center [874, 474] width 218 height 24
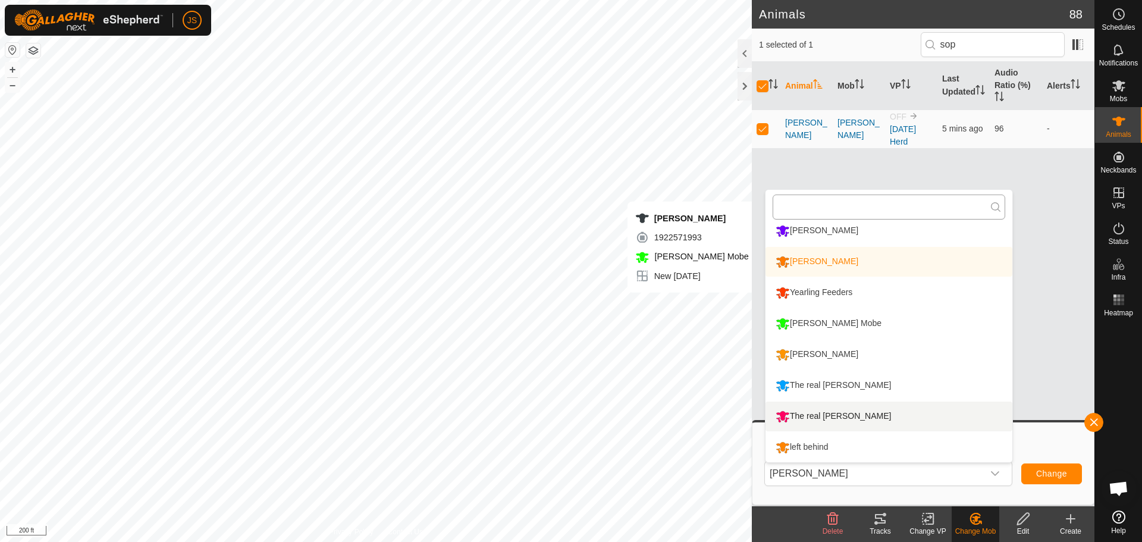
scroll to position [0, 0]
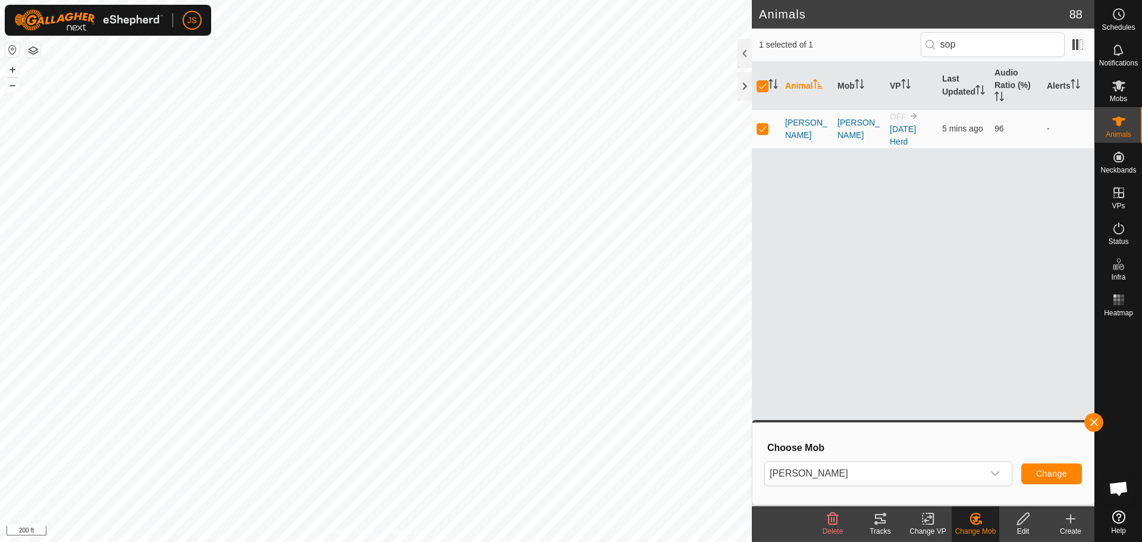
click at [927, 522] on icon at bounding box center [928, 519] width 15 height 14
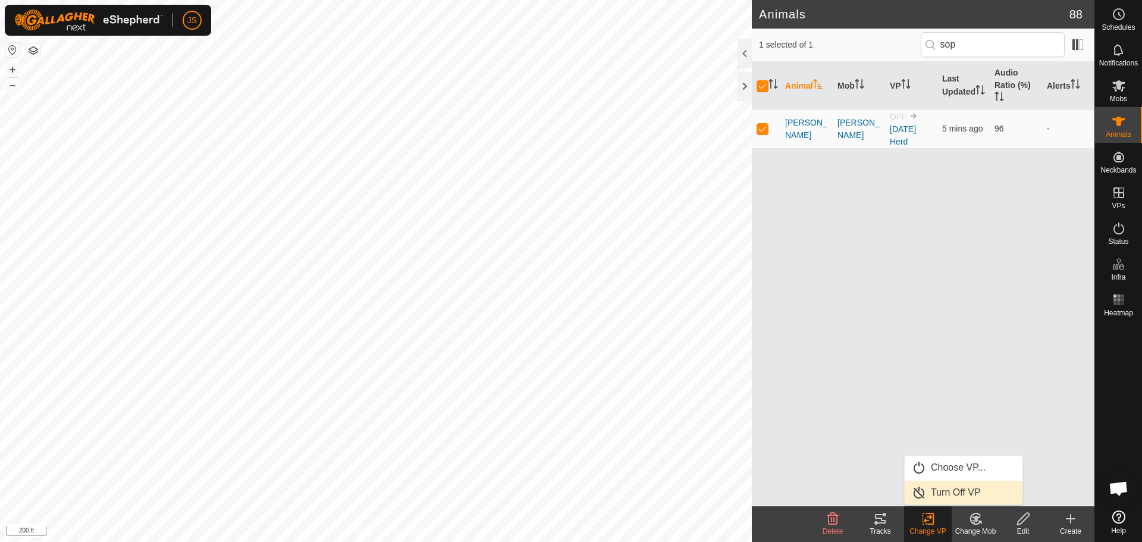
click at [954, 492] on link "Turn Off VP" at bounding box center [964, 493] width 118 height 24
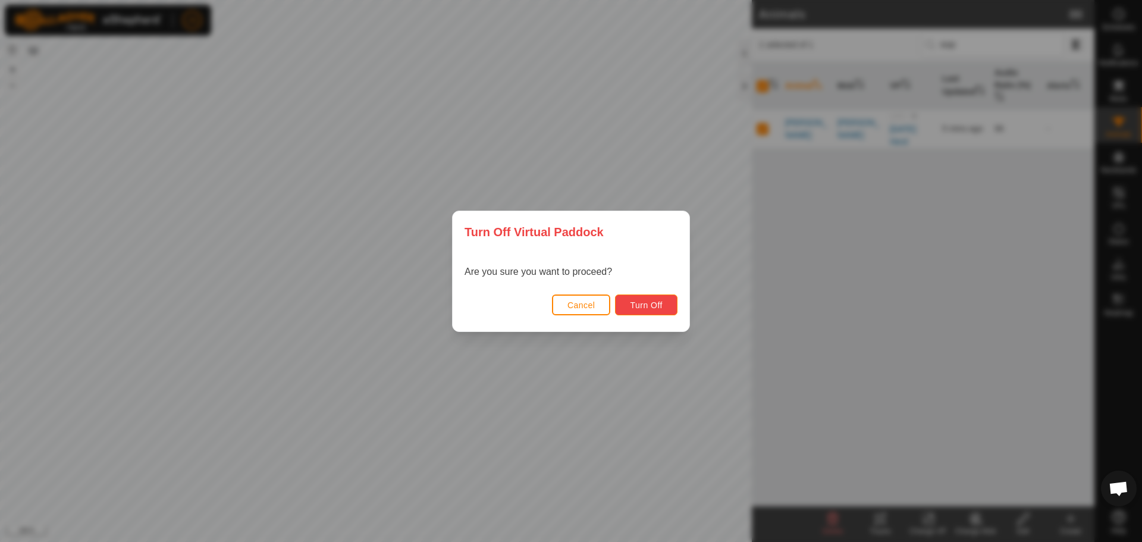
click at [672, 308] on button "Turn Off" at bounding box center [646, 305] width 62 height 21
